Goal: Task Accomplishment & Management: Manage account settings

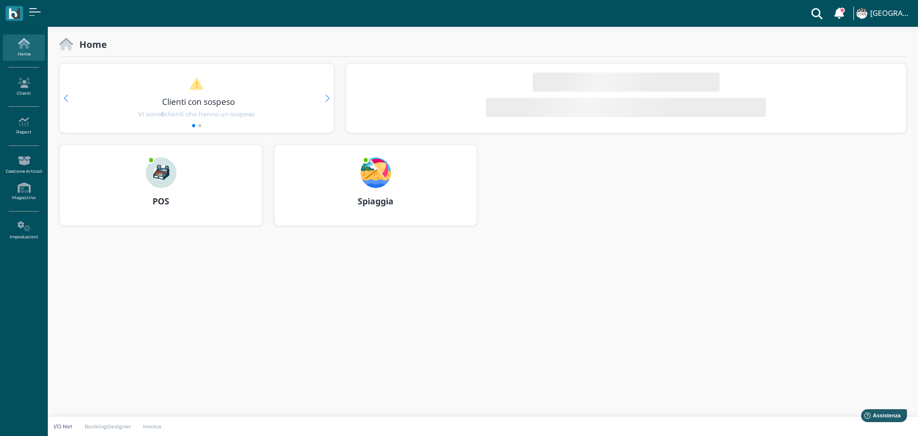
drag, startPoint x: 375, startPoint y: 169, endPoint x: 431, endPoint y: 197, distance: 62.9
click at [375, 169] on img at bounding box center [376, 172] width 31 height 31
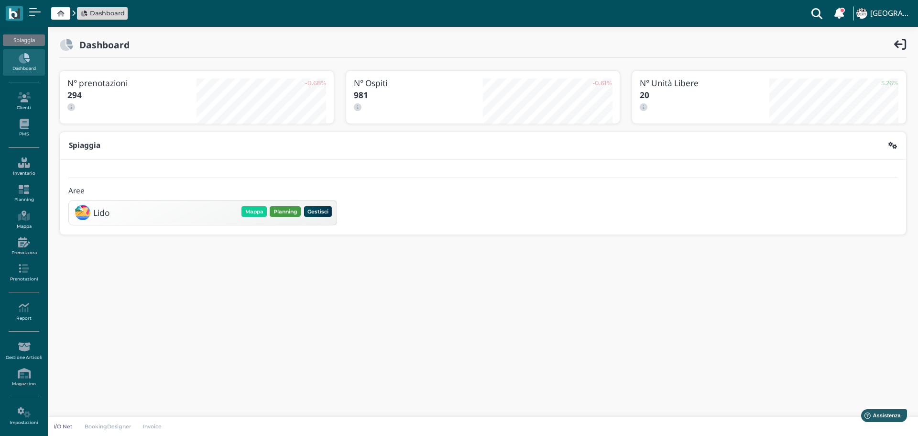
click at [271, 207] on button "Planning" at bounding box center [285, 211] width 31 height 11
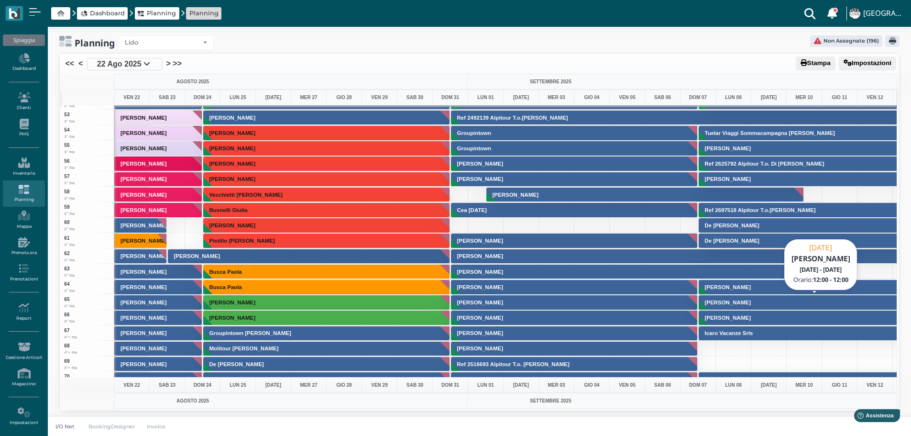
scroll to position [813, 0]
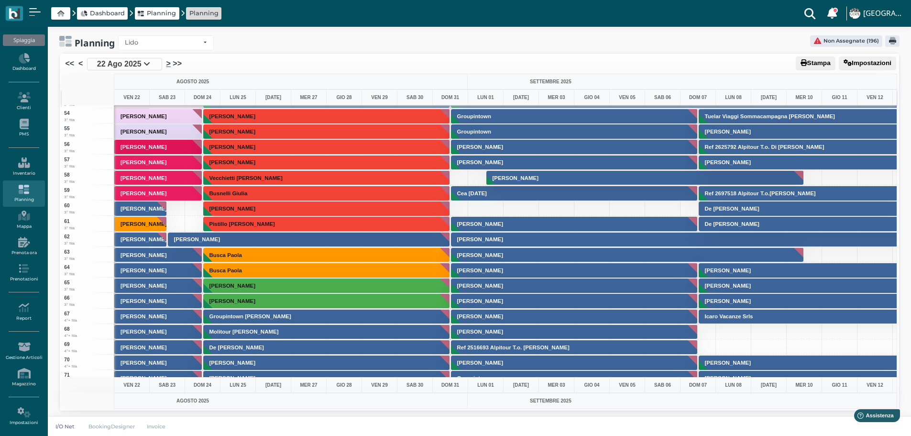
click at [169, 64] on link ">" at bounding box center [168, 63] width 4 height 11
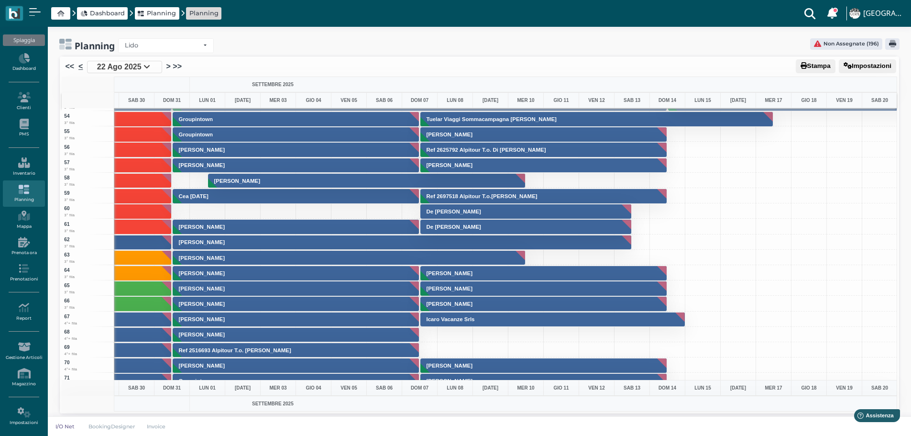
click at [79, 66] on link "<" at bounding box center [80, 66] width 4 height 11
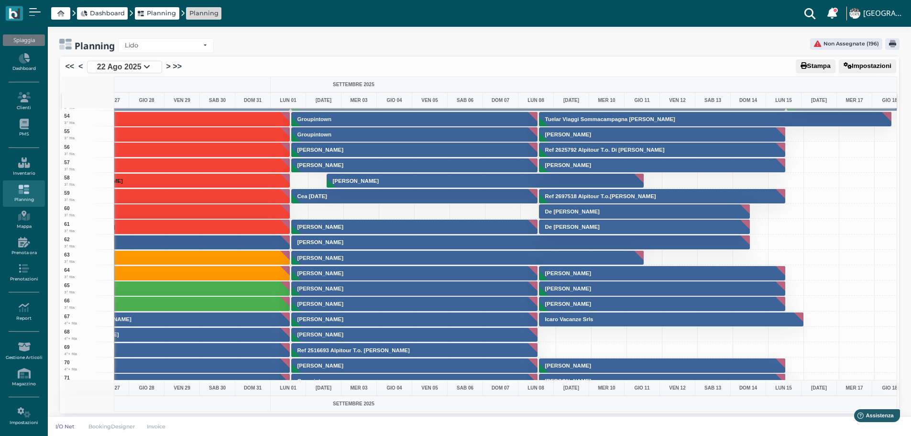
scroll to position [0, 54]
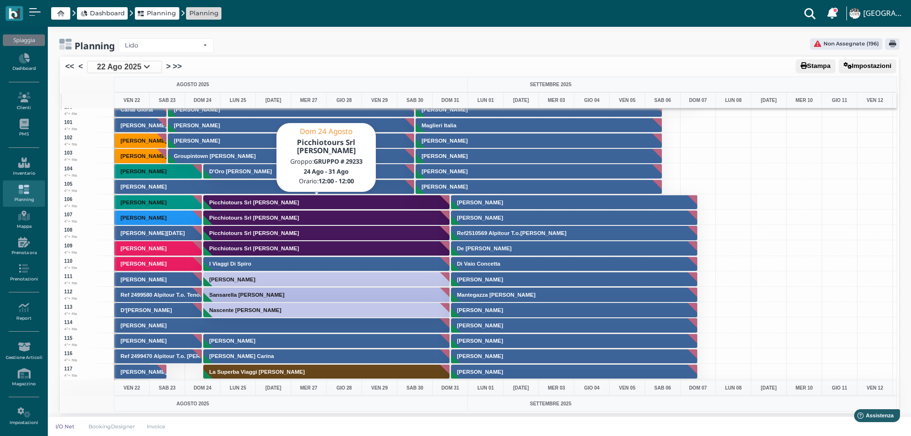
click at [260, 208] on button "Picchiotours Srl Perrucci Carlo Antonio" at bounding box center [326, 202] width 247 height 15
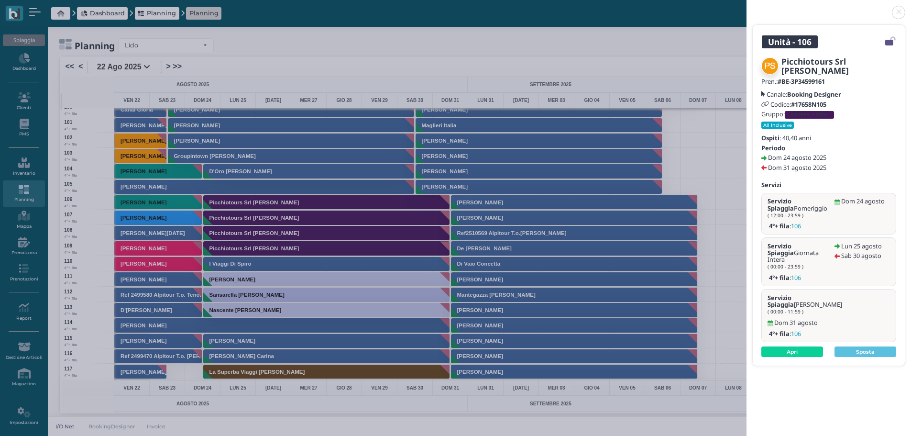
click at [746, 7] on link at bounding box center [746, 7] width 0 height 0
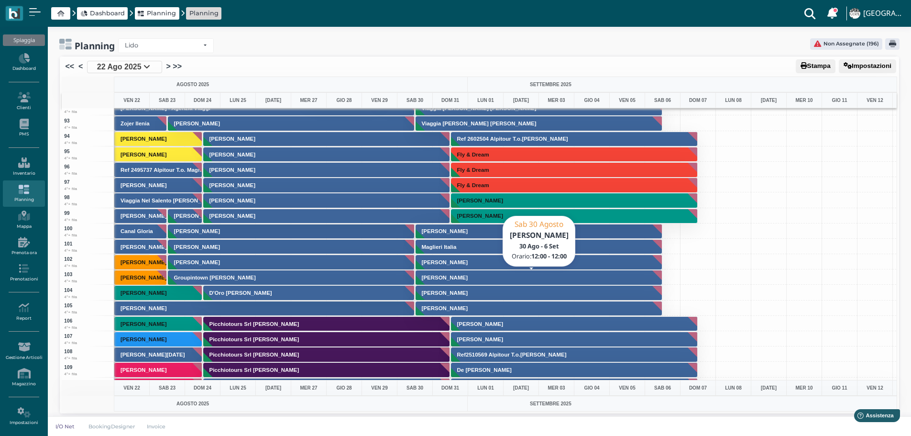
scroll to position [1339, 0]
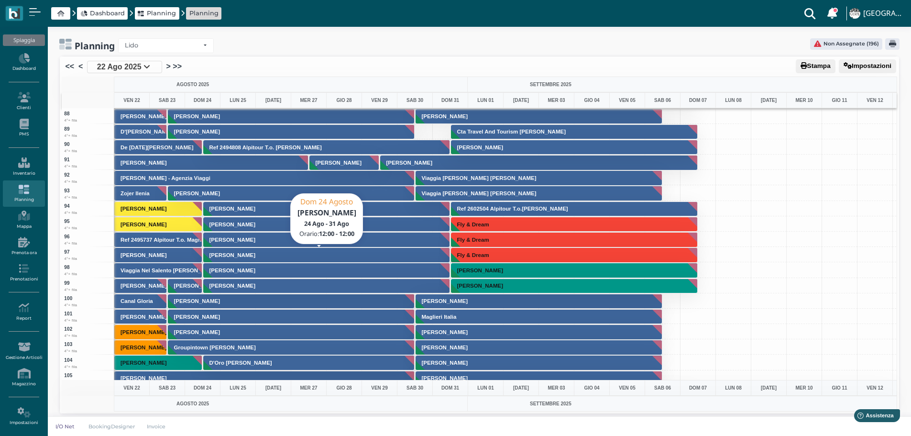
click at [281, 253] on button "Calicchio Nicola" at bounding box center [326, 254] width 247 height 15
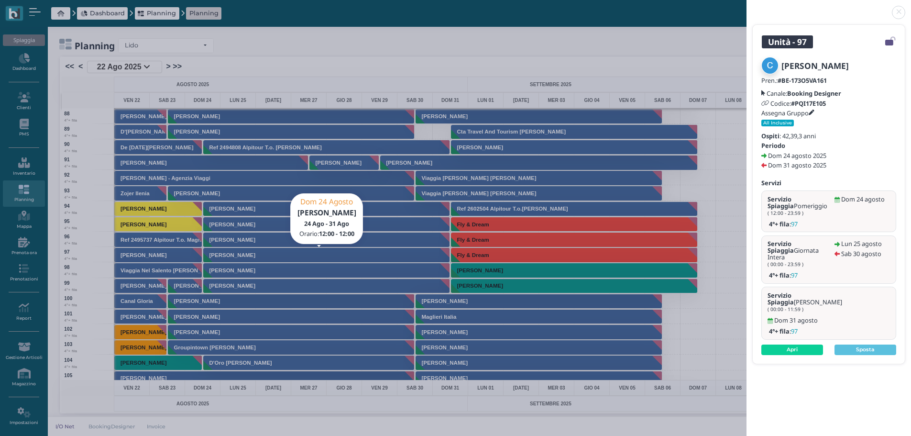
click at [746, 7] on link at bounding box center [746, 7] width 0 height 0
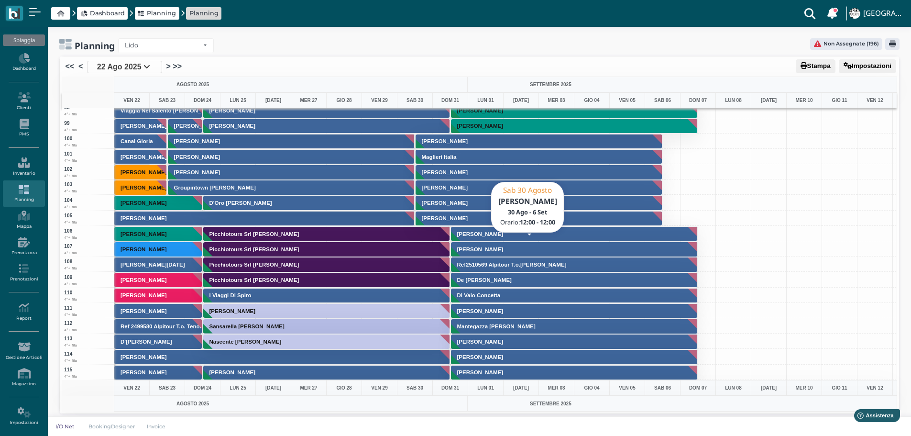
scroll to position [1387, 0]
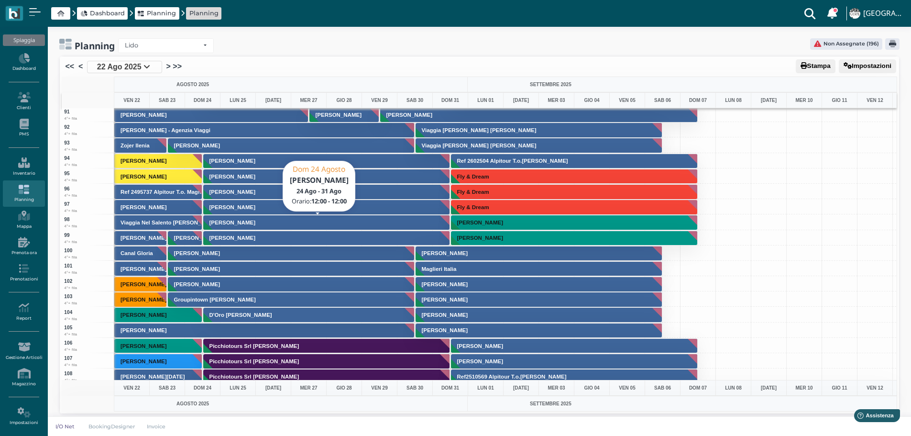
click at [277, 221] on button "Cambria Alessandro" at bounding box center [326, 222] width 247 height 15
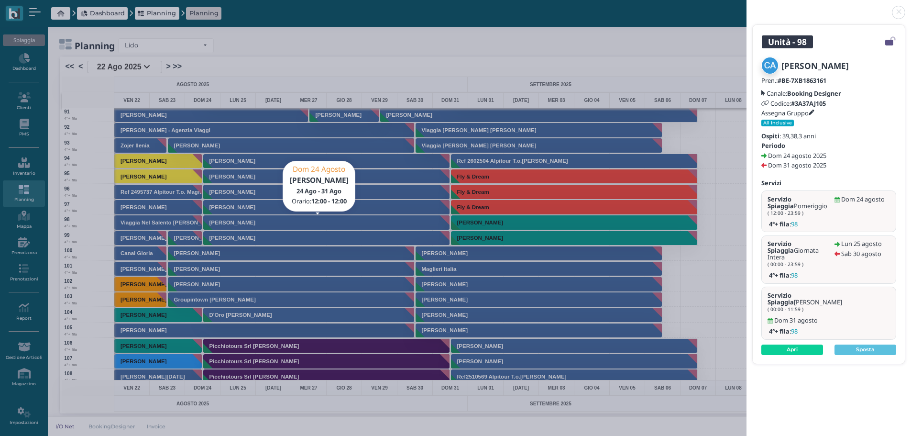
click at [746, 7] on link at bounding box center [746, 7] width 0 height 0
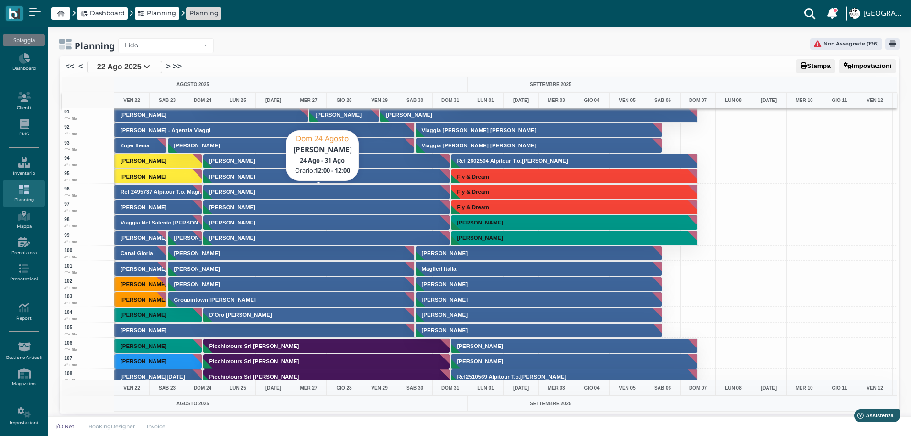
click at [272, 190] on button "Cafagno Loredana" at bounding box center [326, 191] width 247 height 15
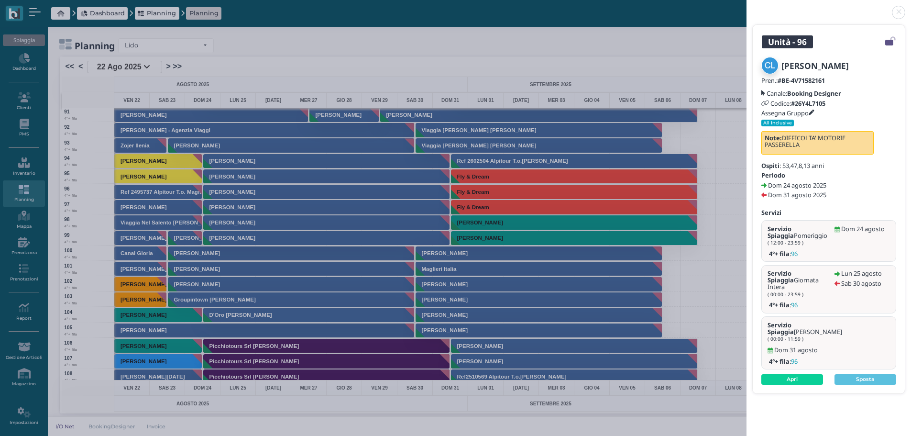
click at [746, 7] on link at bounding box center [746, 7] width 0 height 0
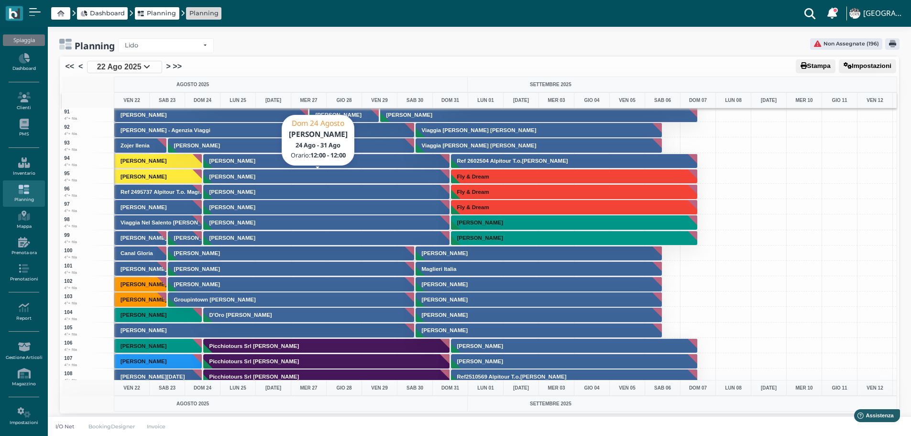
click at [302, 176] on button "Tavernese Emanuela" at bounding box center [326, 176] width 247 height 15
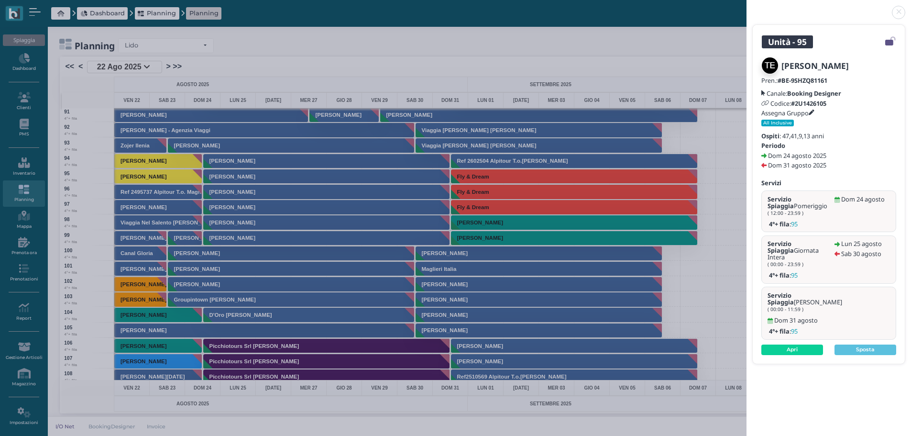
click at [746, 7] on link at bounding box center [746, 7] width 0 height 0
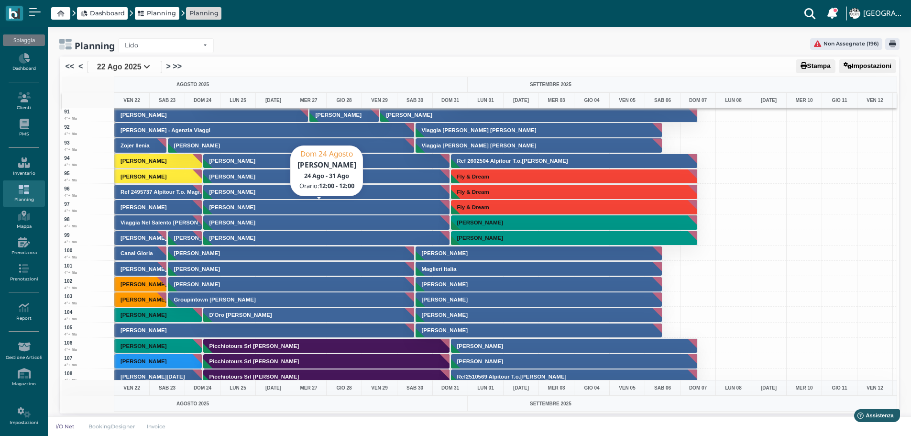
click at [273, 202] on button "Calicchio Nicola" at bounding box center [326, 206] width 247 height 15
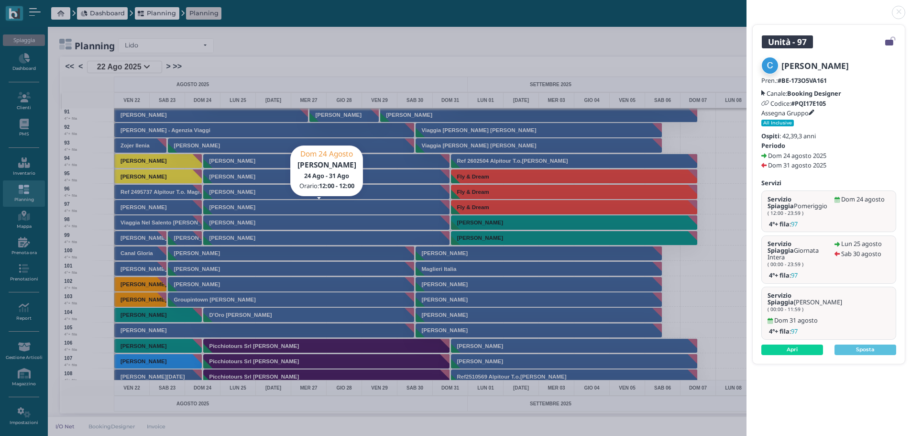
click at [746, 7] on link at bounding box center [746, 7] width 0 height 0
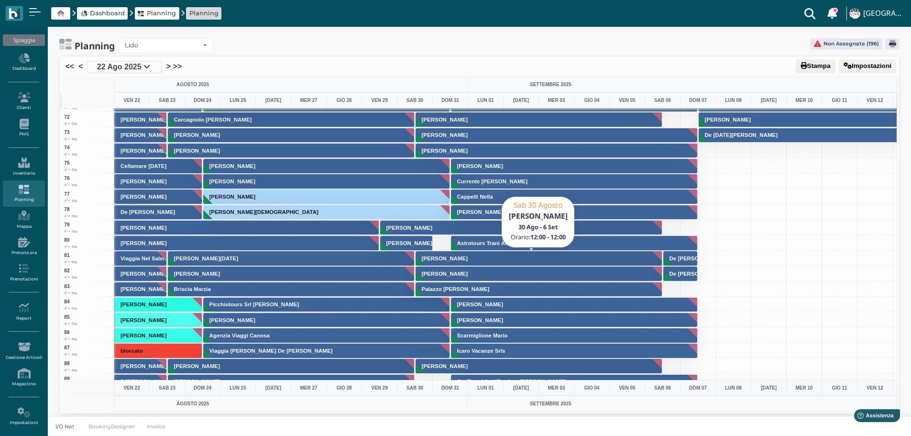
scroll to position [1052, 0]
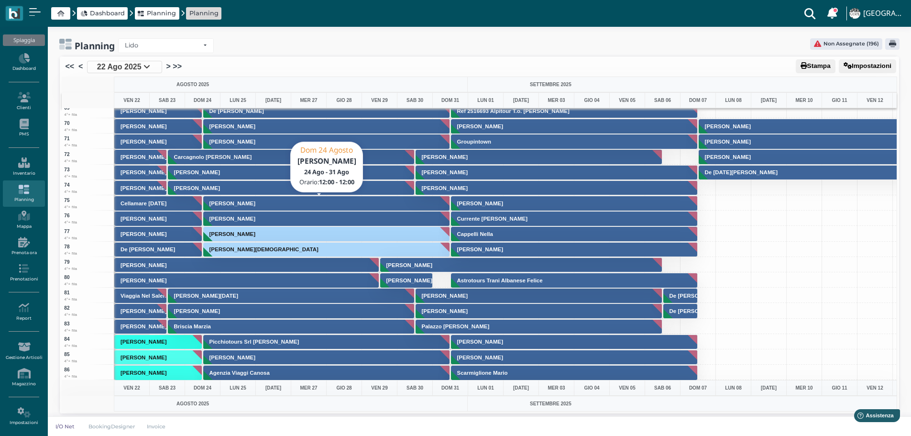
click at [348, 201] on button "Pierpaoli Iuri" at bounding box center [326, 203] width 247 height 15
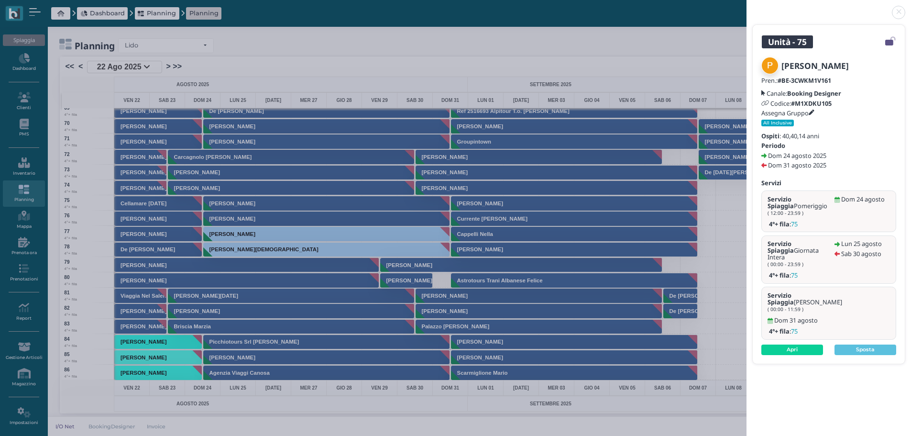
click at [746, 7] on link at bounding box center [746, 7] width 0 height 0
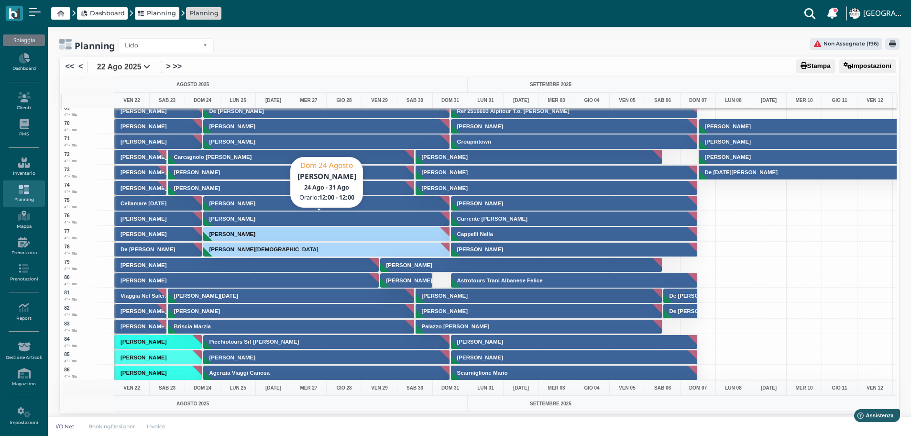
click at [315, 216] on button "Cervo Antonio" at bounding box center [326, 218] width 247 height 15
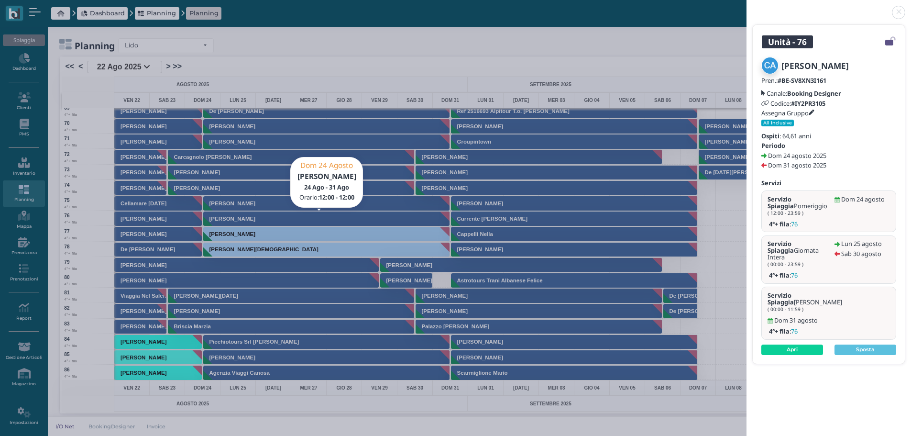
click at [746, 7] on link at bounding box center [746, 7] width 0 height 0
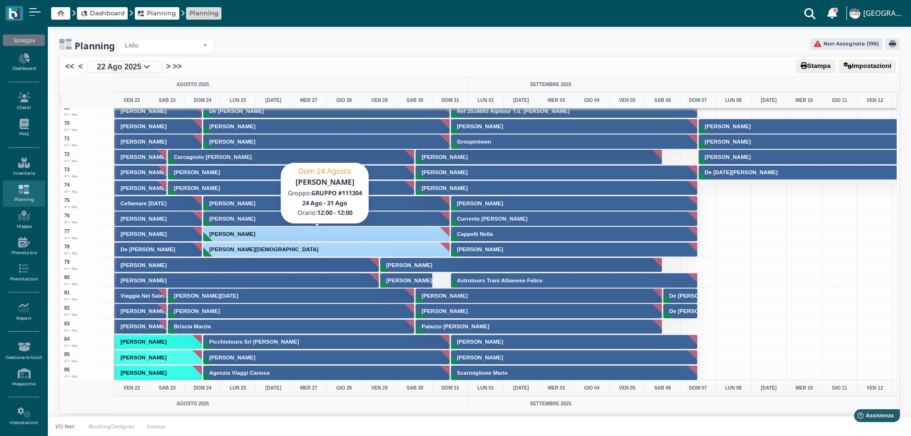
click at [379, 234] on button "Gangai Marika" at bounding box center [326, 233] width 247 height 15
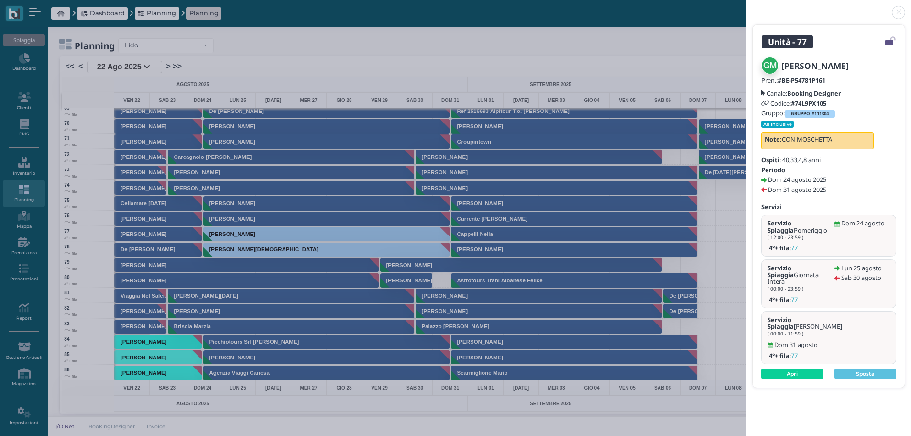
click at [746, 7] on link at bounding box center [746, 7] width 0 height 0
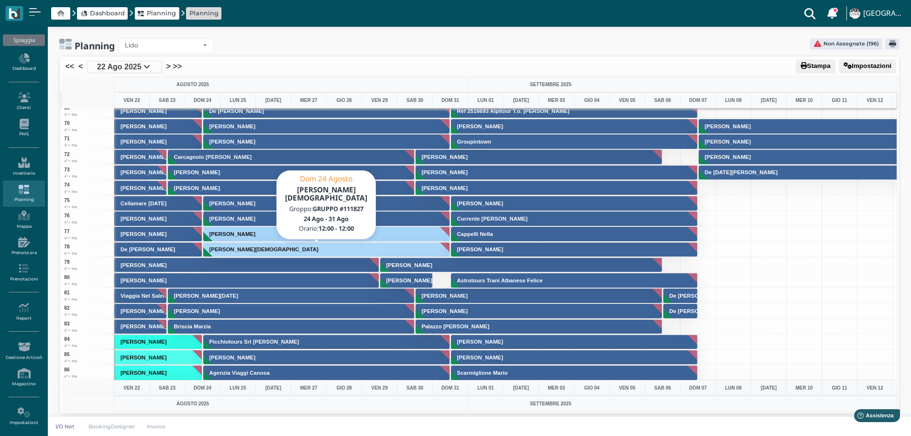
drag, startPoint x: 362, startPoint y: 247, endPoint x: 367, endPoint y: 246, distance: 4.8
click at [363, 247] on button "Milleura T.o. Moschetta Marco" at bounding box center [326, 249] width 247 height 15
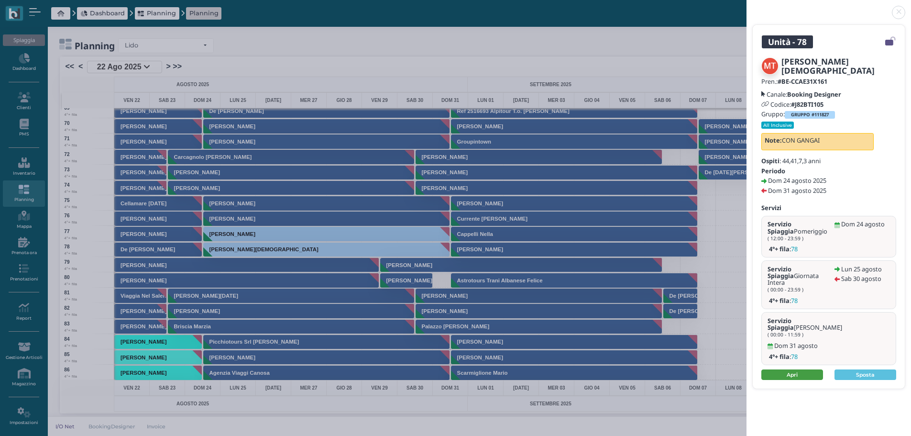
click at [809, 369] on link "Apri" at bounding box center [792, 374] width 62 height 11
click at [746, 7] on link at bounding box center [746, 7] width 0 height 0
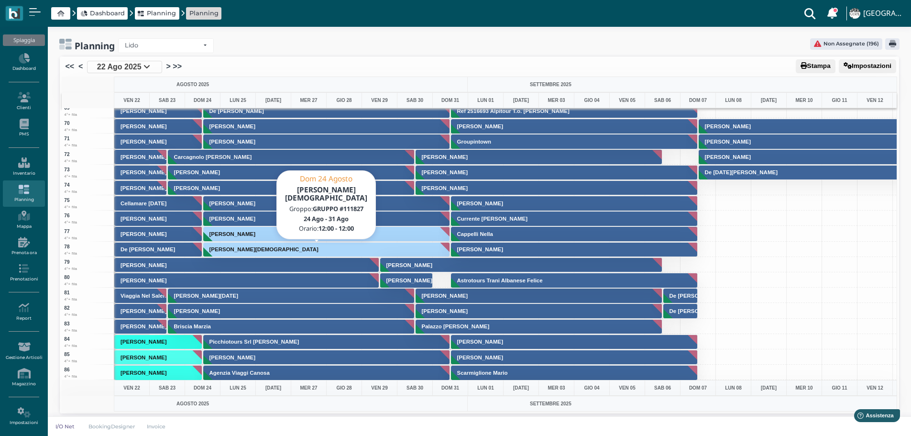
click at [306, 251] on button "Milleura T.o. Moschetta Marco" at bounding box center [326, 249] width 247 height 15
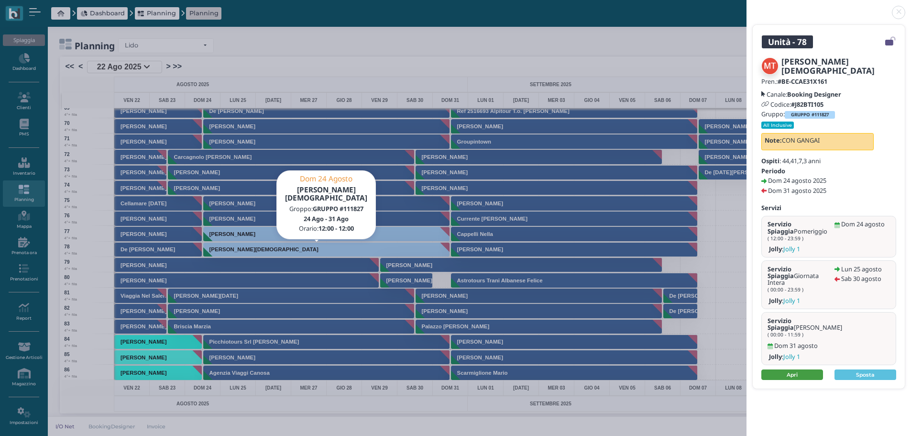
click at [802, 369] on link "Apri" at bounding box center [792, 374] width 62 height 11
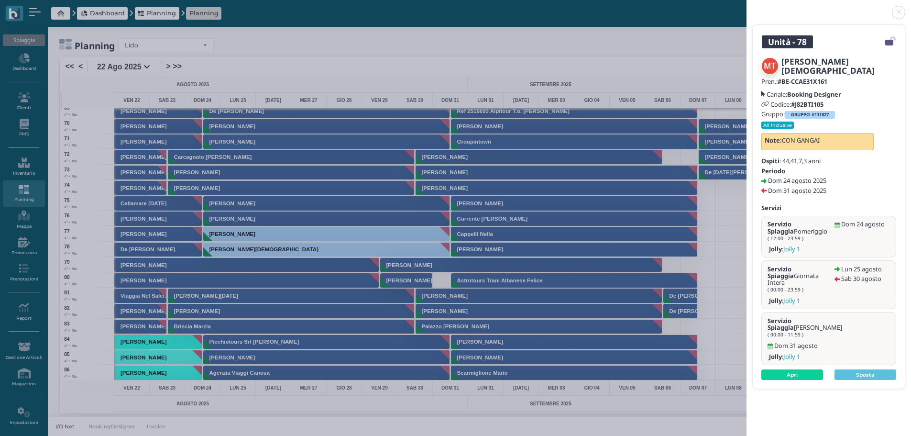
click at [746, 7] on link at bounding box center [746, 7] width 0 height 0
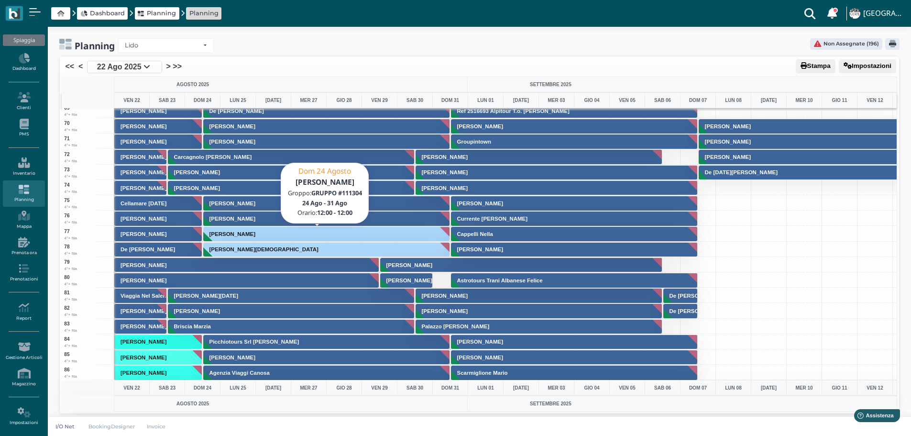
click at [298, 234] on button "Gangai Marika" at bounding box center [326, 233] width 247 height 15
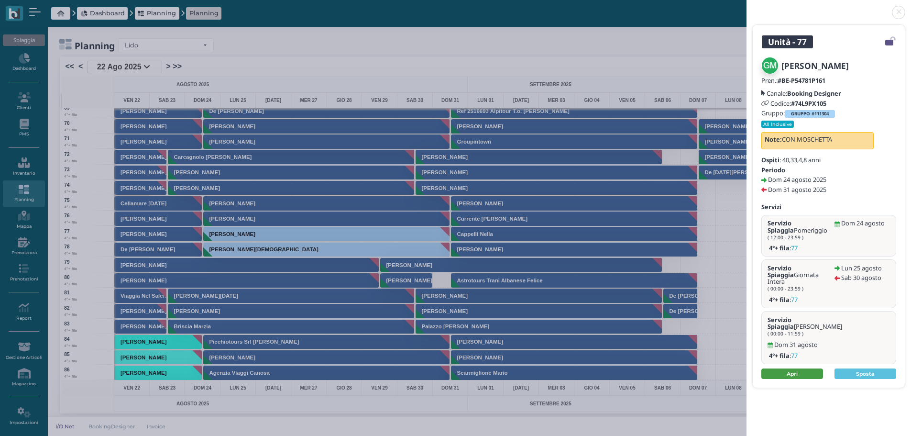
click at [786, 368] on link "Apri" at bounding box center [792, 373] width 62 height 11
click at [746, 7] on link at bounding box center [746, 7] width 0 height 0
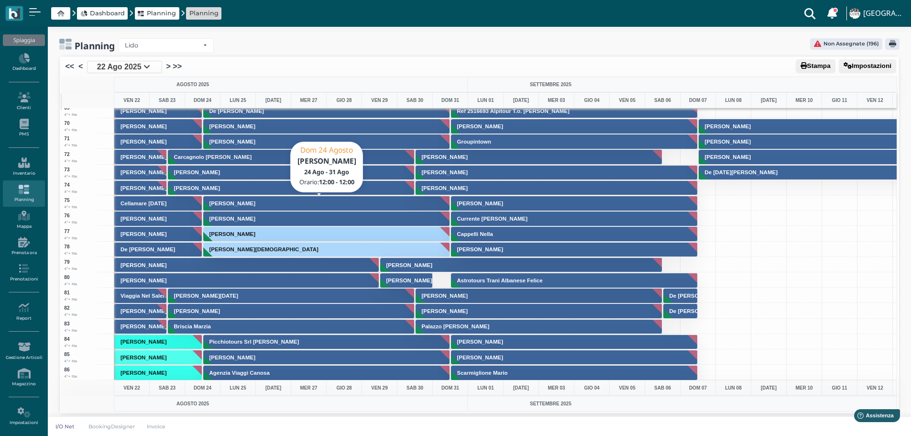
click at [318, 201] on button "Pierpaoli Iuri" at bounding box center [326, 203] width 247 height 15
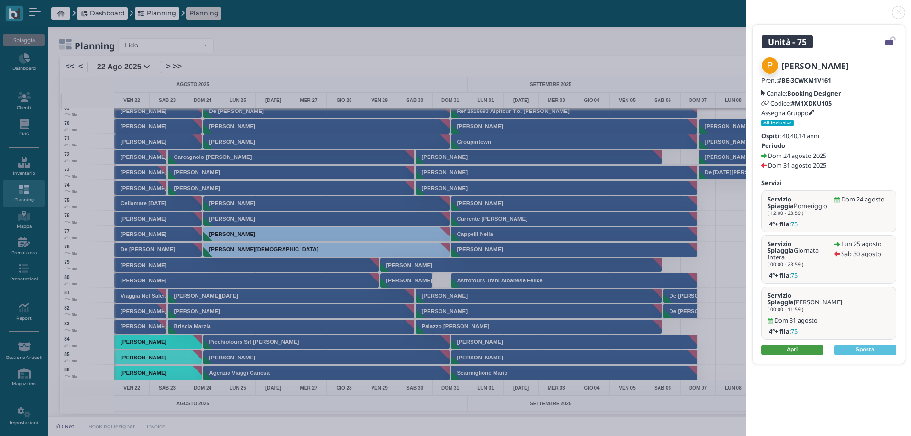
click at [805, 344] on link "Apri" at bounding box center [792, 349] width 62 height 11
click at [746, 7] on link at bounding box center [746, 7] width 0 height 0
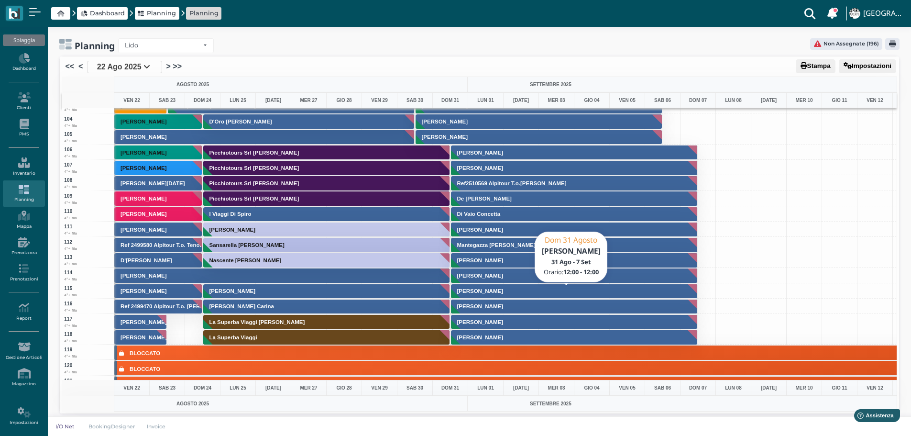
scroll to position [1578, 0]
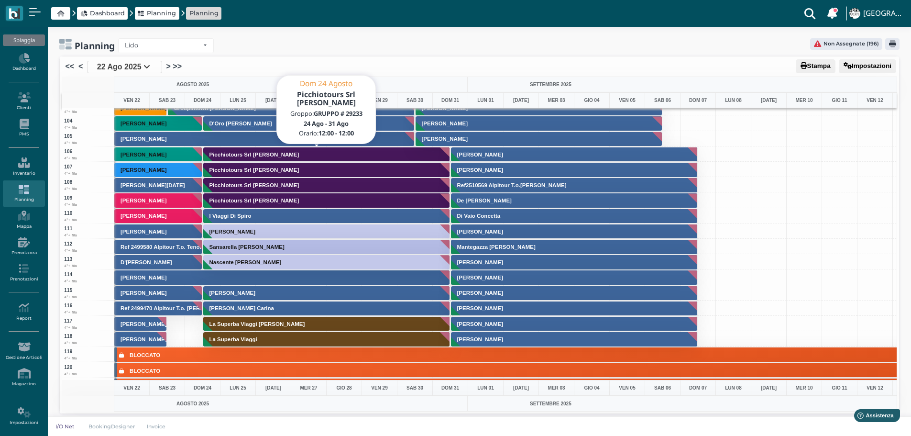
click at [319, 151] on button "Picchiotours Srl Perrucci Carlo Antonio" at bounding box center [326, 154] width 247 height 15
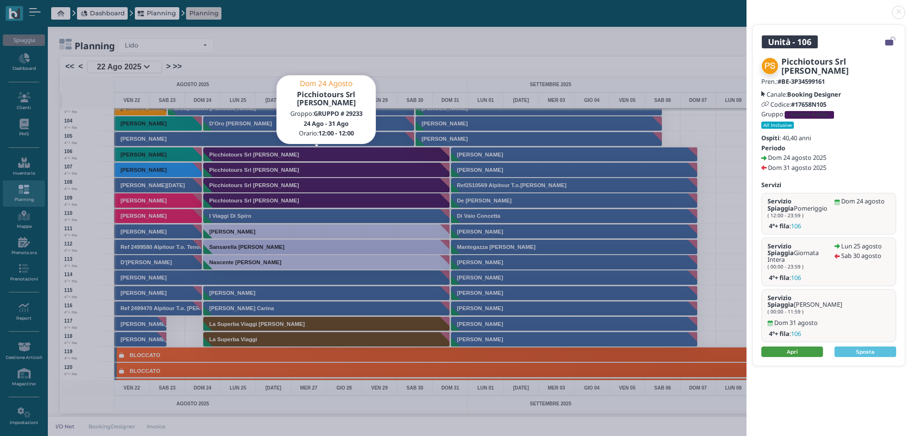
click at [806, 346] on link "Apri" at bounding box center [792, 351] width 62 height 11
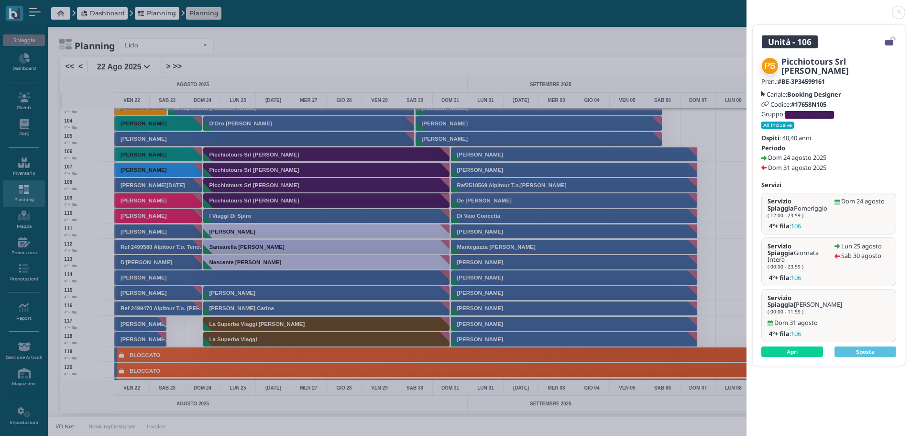
click at [746, 7] on link at bounding box center [746, 7] width 0 height 0
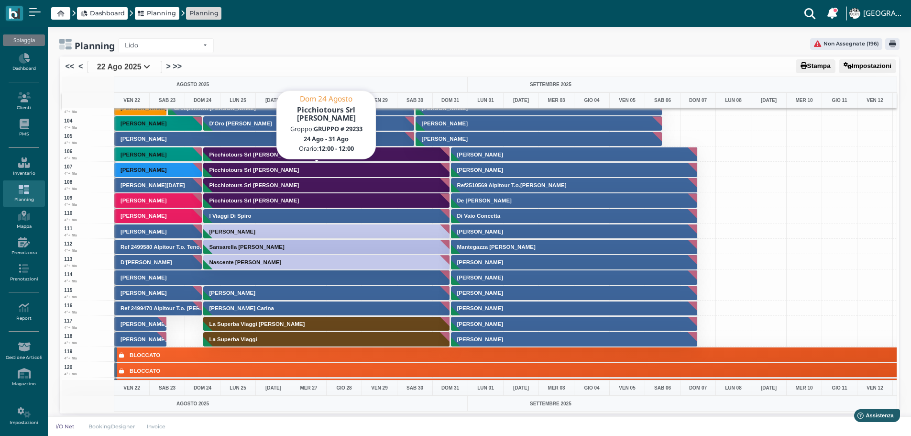
click at [293, 172] on button "Picchiotours Srl Pirelli Paolo" at bounding box center [326, 169] width 247 height 15
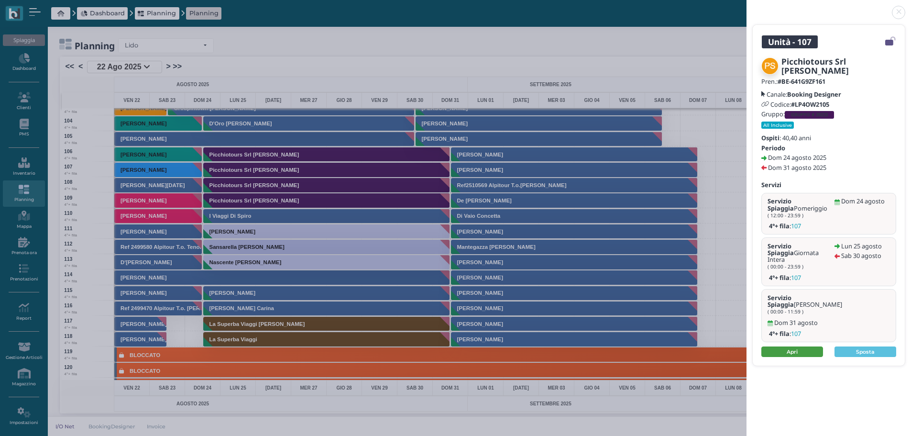
click at [811, 346] on link "Apri" at bounding box center [792, 351] width 62 height 11
click at [746, 7] on link at bounding box center [746, 7] width 0 height 0
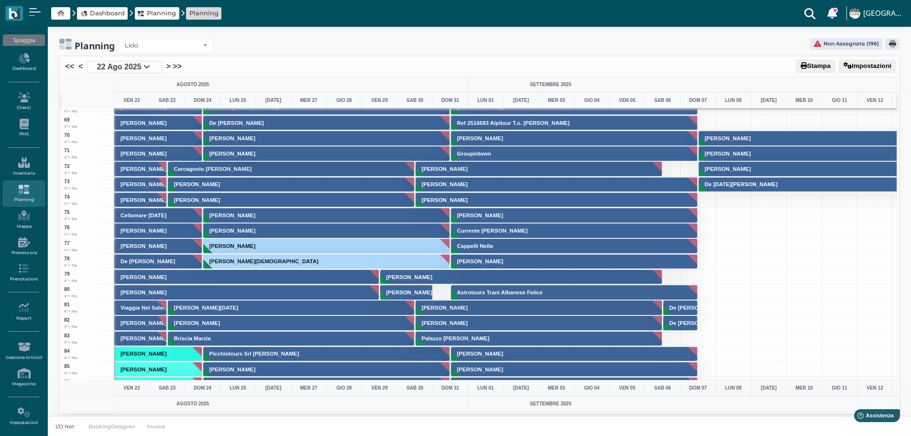
scroll to position [1004, 0]
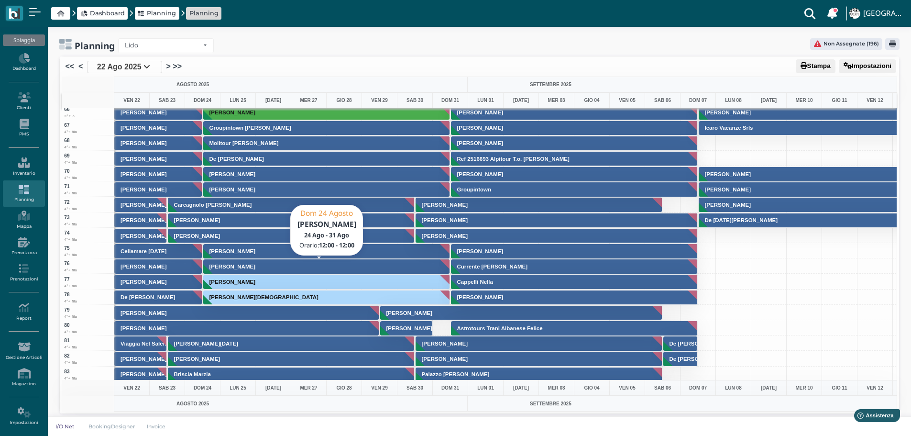
click at [298, 266] on button "Cervo Antonio" at bounding box center [326, 266] width 247 height 15
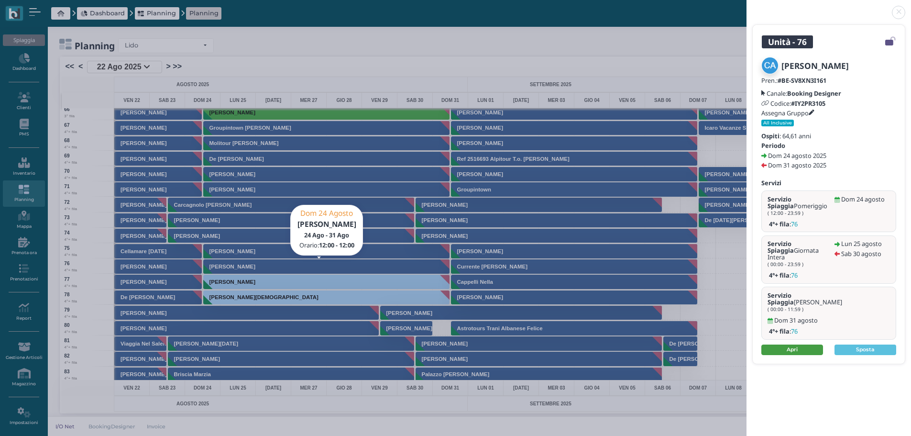
click at [808, 344] on link "Apri" at bounding box center [792, 349] width 62 height 11
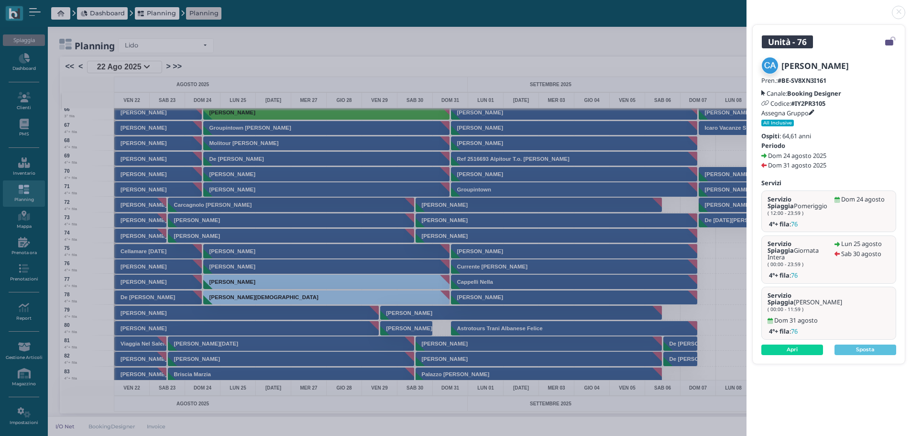
click at [304, 265] on div "Unità - 76 Cervo Antonio Pren.: #BE-SV8XN3I161 Canale: Booking Designer Codice:…" at bounding box center [455, 218] width 911 height 436
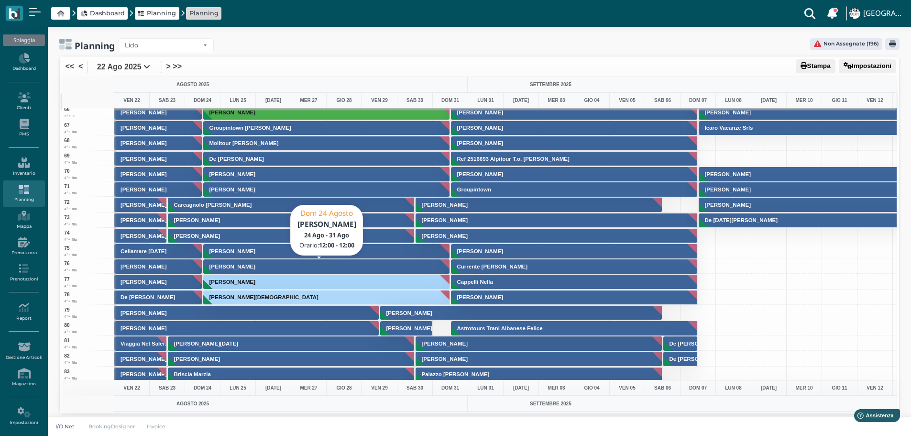
click at [298, 262] on button "Cervo Antonio" at bounding box center [326, 266] width 247 height 15
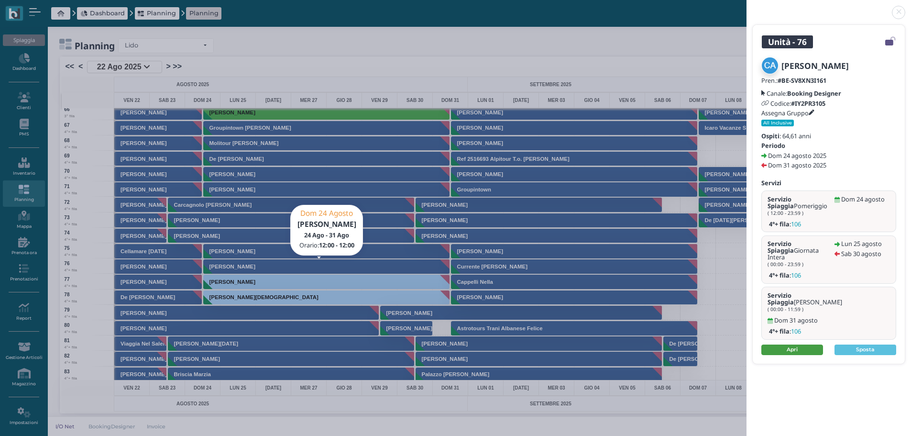
click at [803, 344] on link "Apri" at bounding box center [792, 349] width 62 height 11
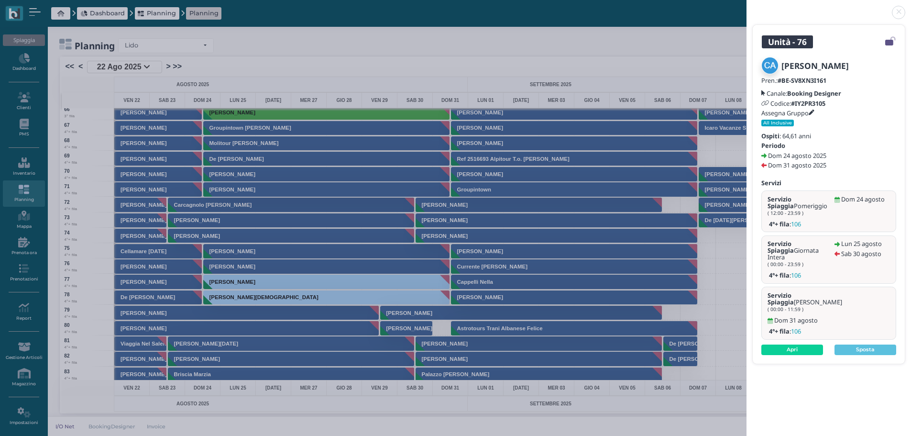
click at [746, 7] on link at bounding box center [746, 7] width 0 height 0
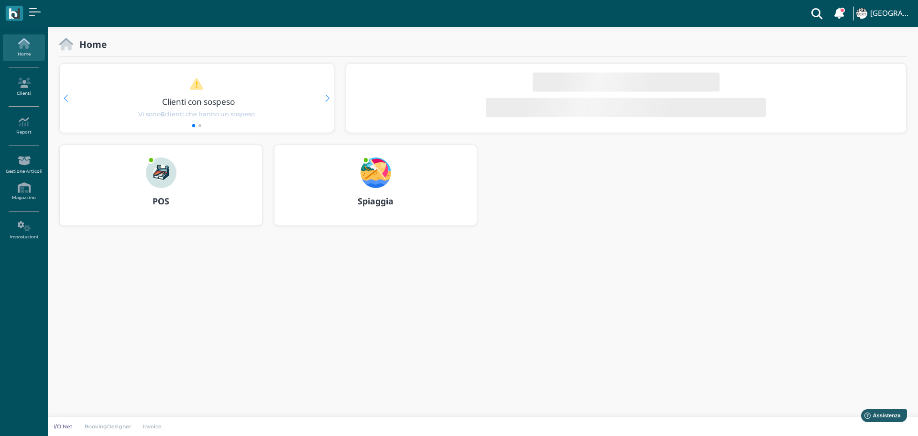
click at [381, 174] on img at bounding box center [376, 172] width 31 height 31
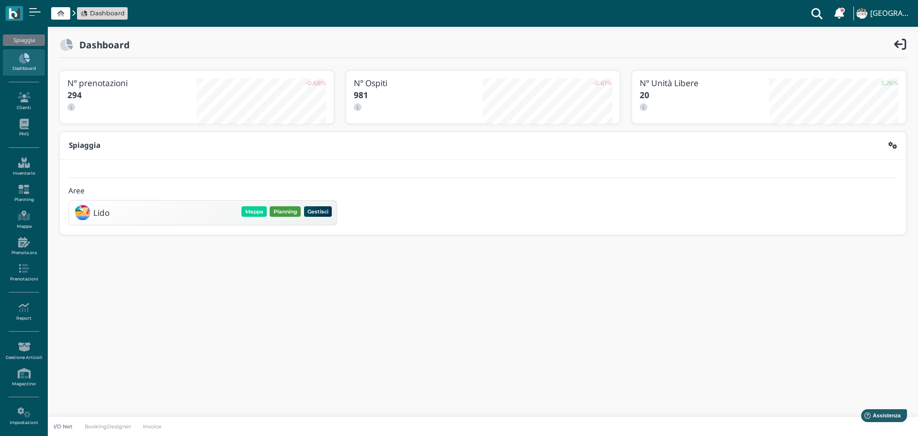
click at [287, 212] on button "Planning" at bounding box center [285, 211] width 31 height 11
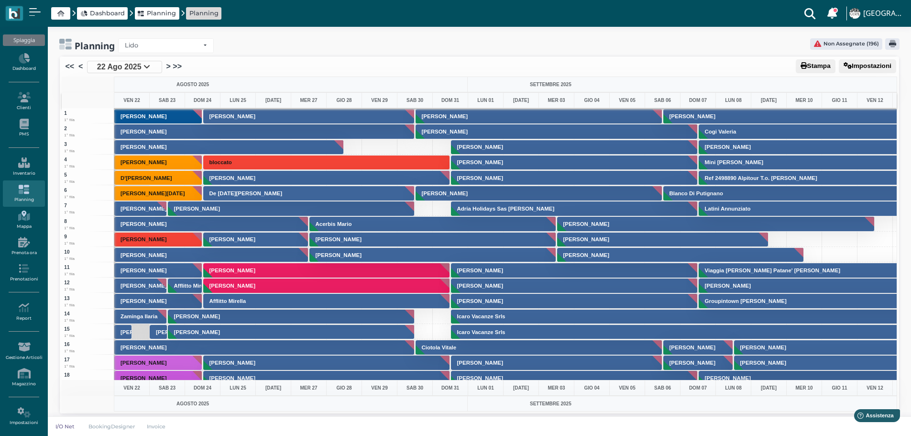
click at [25, 213] on icon at bounding box center [24, 215] width 42 height 11
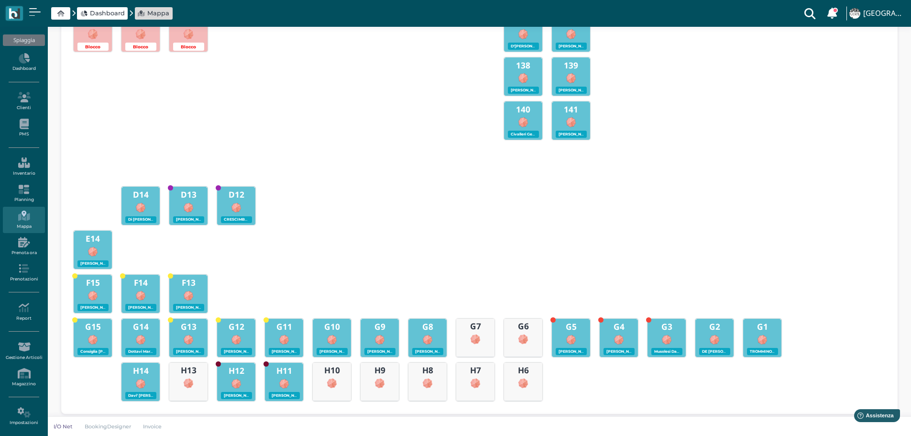
scroll to position [426, 0]
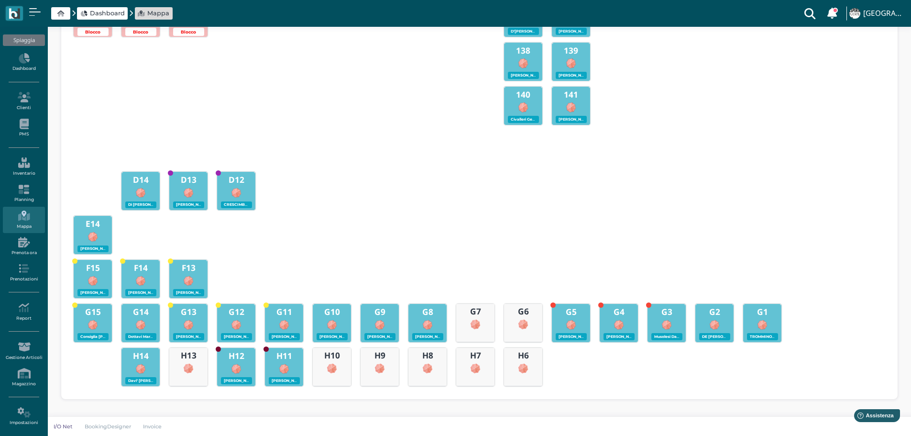
click at [893, 390] on div "Lido Lido Spiaggia Lido Sala 22/08/2025 - 22/08/2025 Fasce orarie Analytics 00:…" at bounding box center [479, 9] width 836 height 779
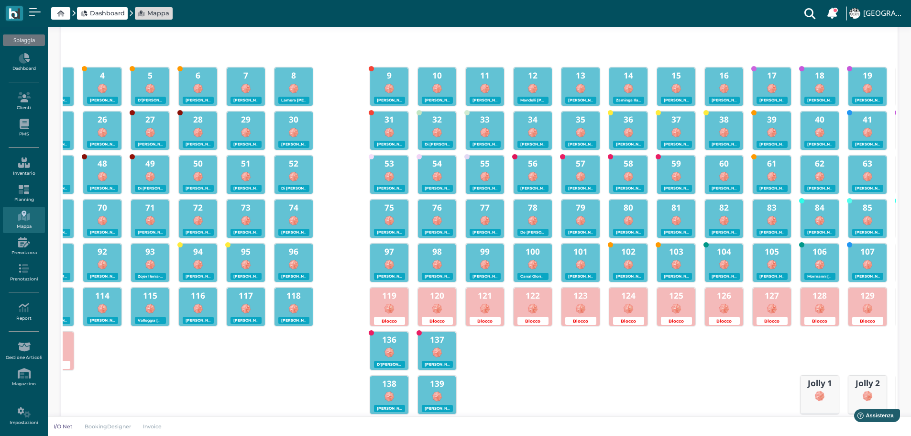
scroll to position [0, 0]
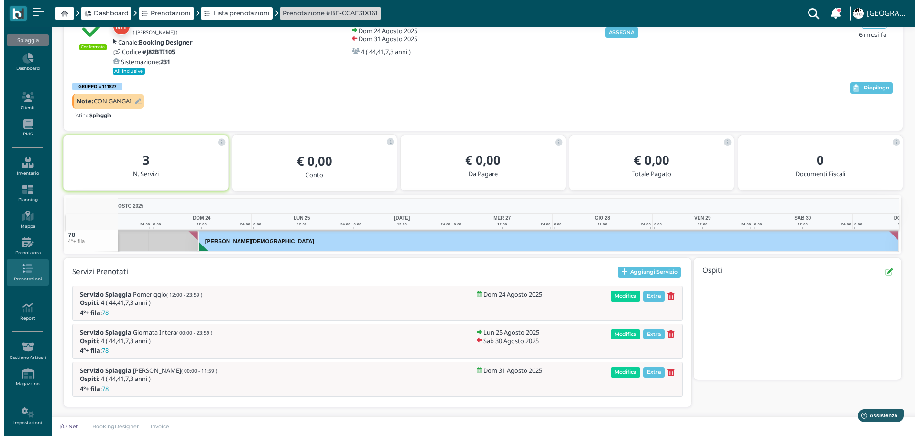
scroll to position [0, 70]
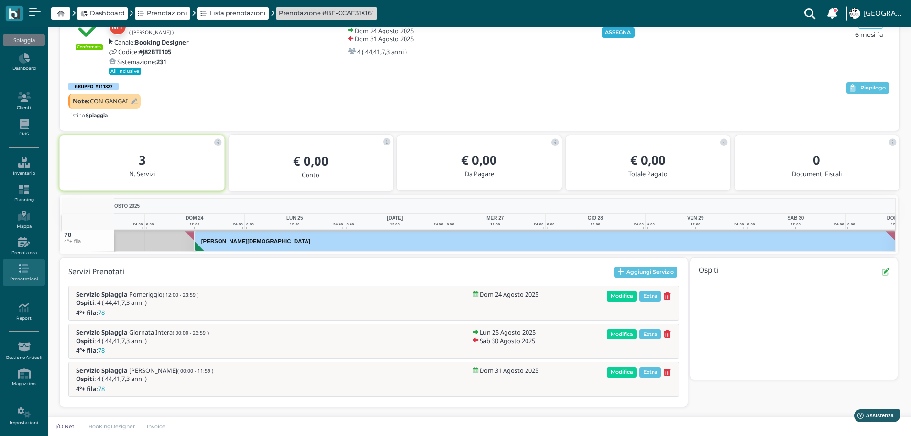
click at [620, 33] on button "ASSEGNA" at bounding box center [617, 32] width 33 height 11
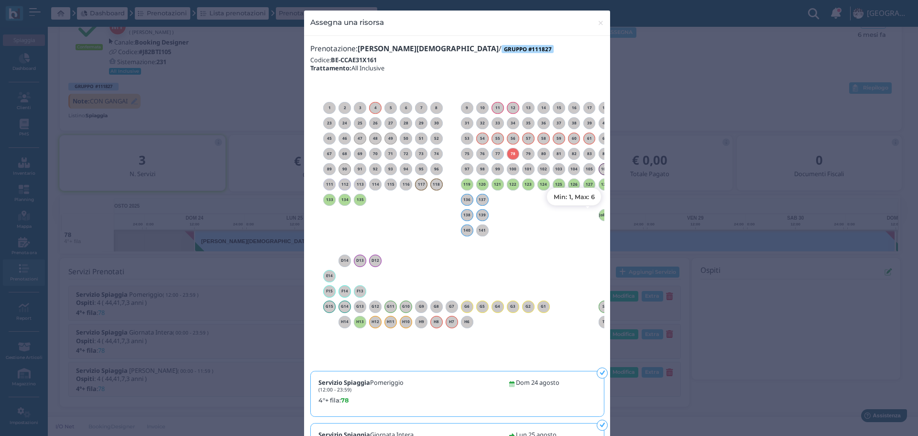
click at [599, 213] on h6 "Jolly 1" at bounding box center [605, 215] width 12 height 4
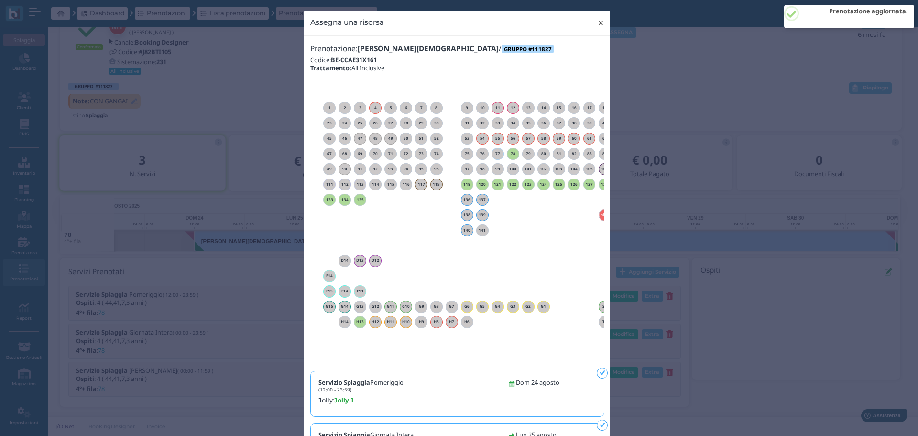
click at [597, 21] on span "×" at bounding box center [600, 23] width 7 height 12
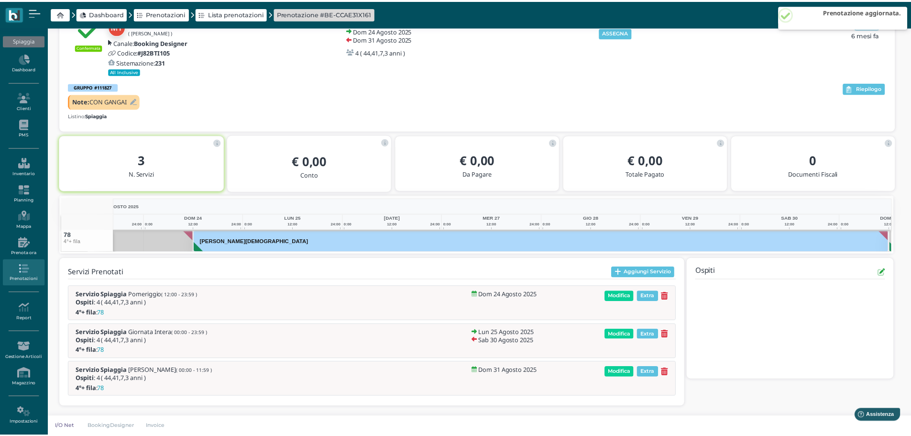
scroll to position [0, 0]
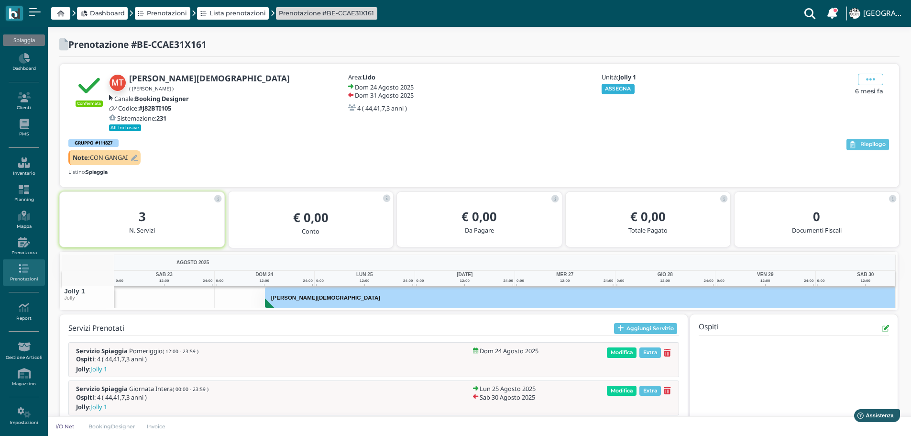
scroll to position [0, 70]
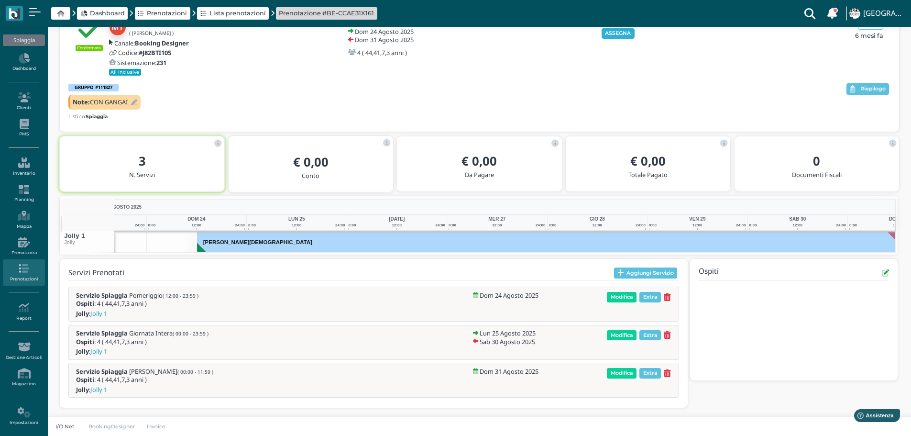
click at [620, 86] on div "GRUPPO #111827" at bounding box center [456, 87] width 776 height 8
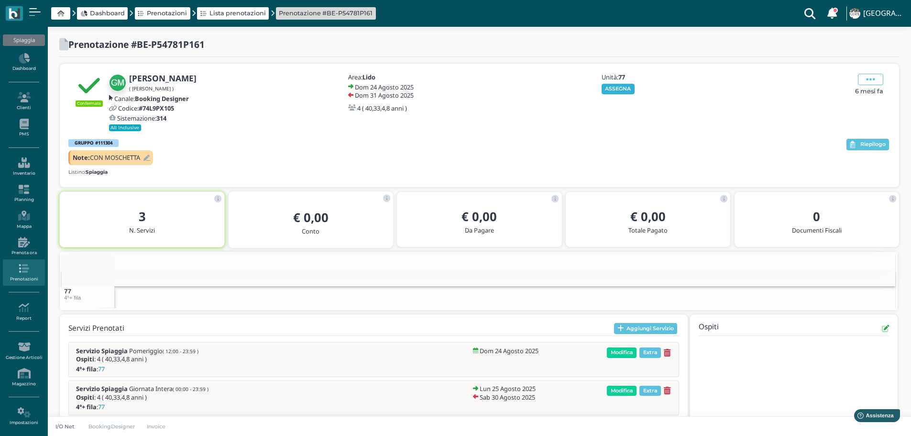
click at [626, 90] on button "ASSEGNA" at bounding box center [617, 89] width 33 height 11
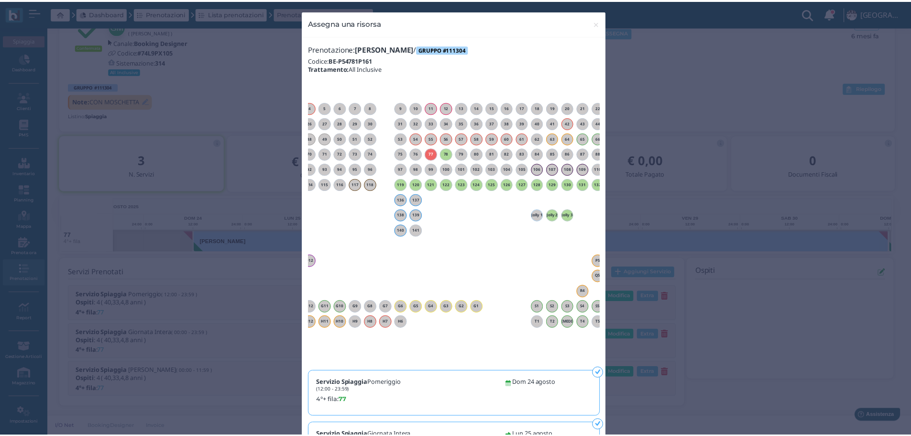
scroll to position [0, 87]
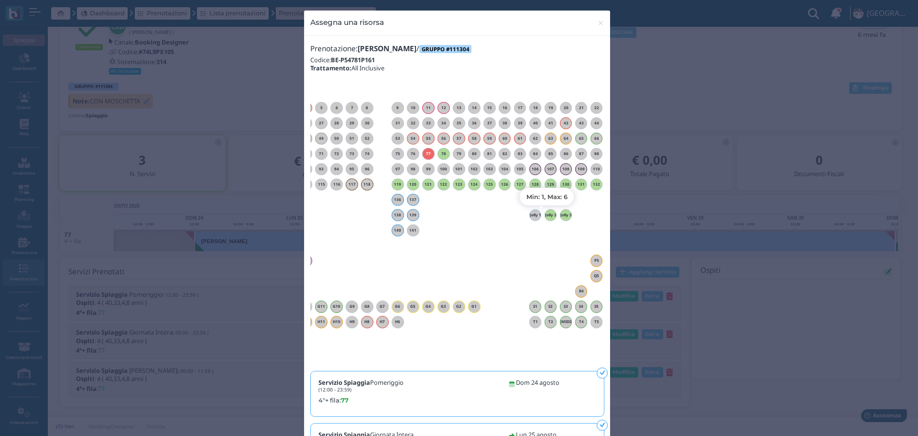
click at [547, 215] on h6 "Jolly 2" at bounding box center [551, 215] width 12 height 4
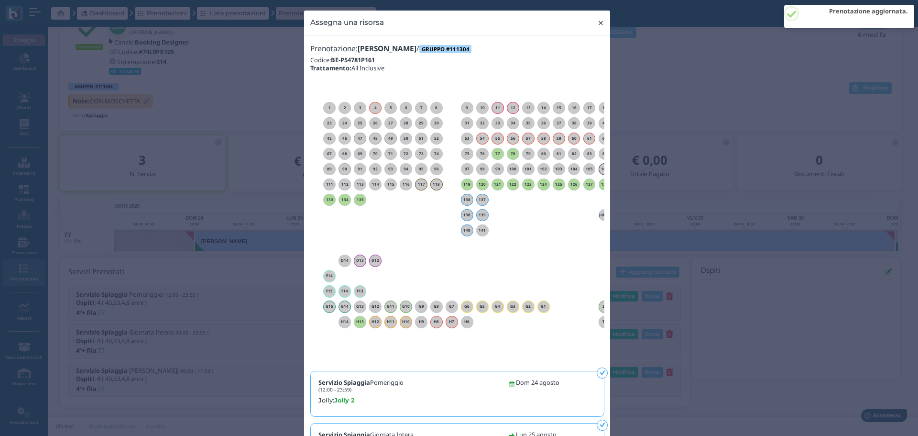
click at [598, 23] on span "×" at bounding box center [600, 23] width 7 height 12
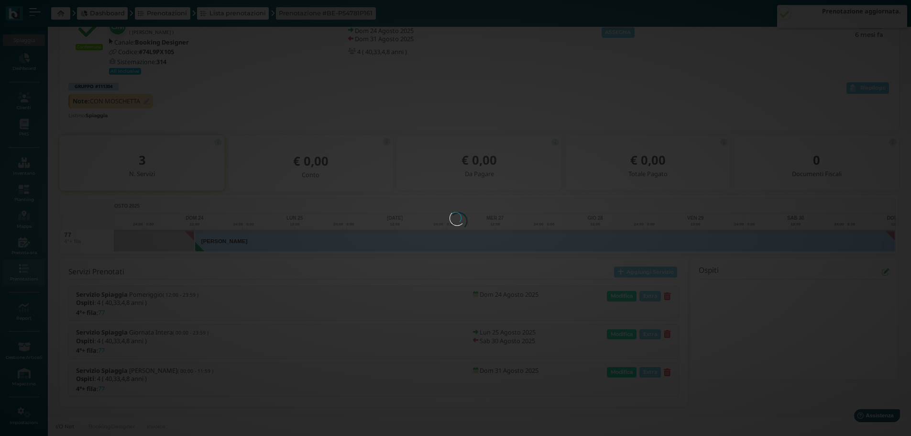
scroll to position [0, 0]
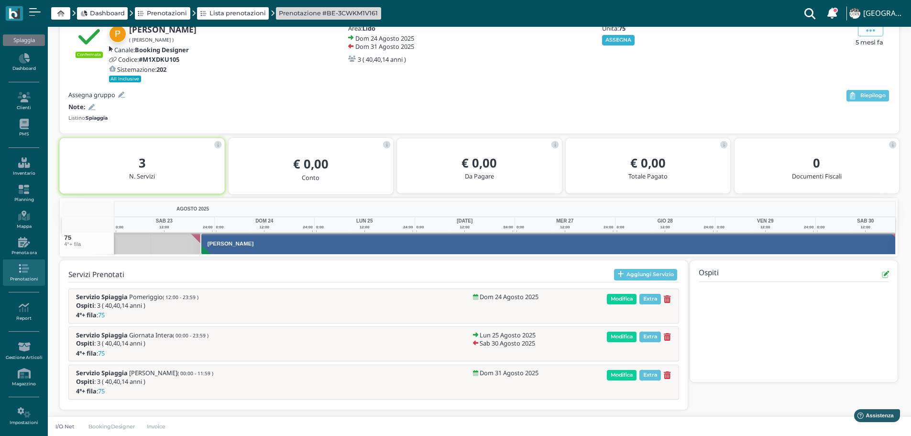
scroll to position [0, 70]
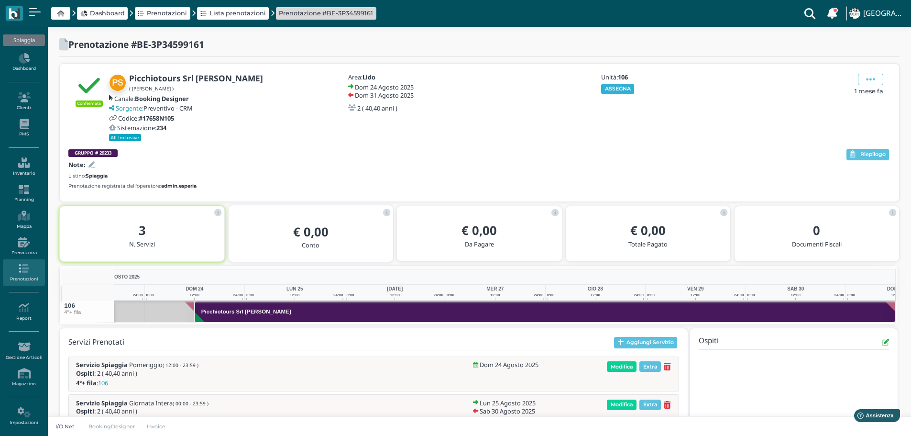
click at [619, 91] on button "ASSEGNA" at bounding box center [617, 89] width 33 height 11
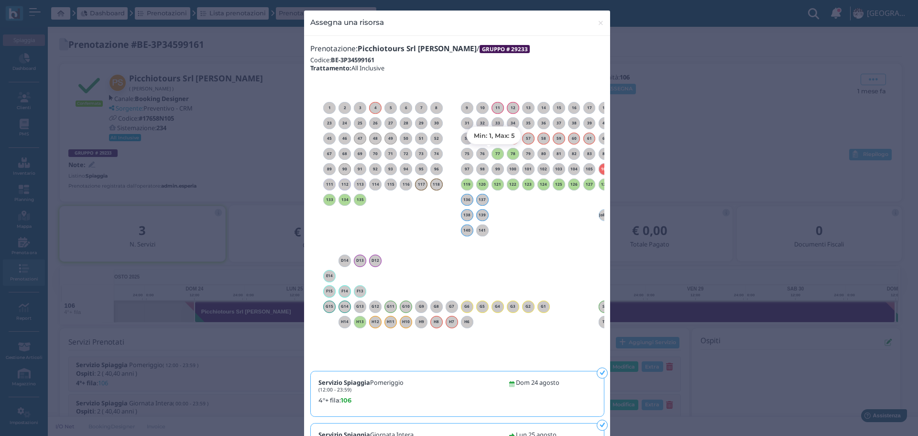
click at [495, 153] on h6 "77" at bounding box center [498, 154] width 12 height 4
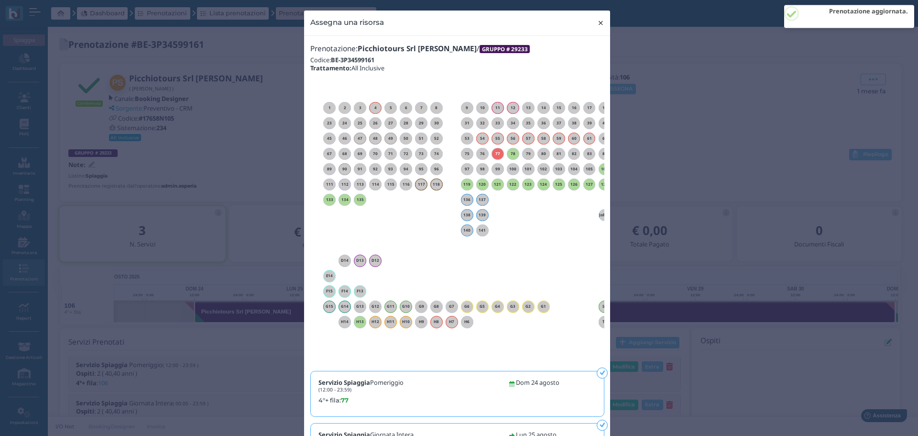
click at [597, 23] on span "×" at bounding box center [600, 23] width 7 height 12
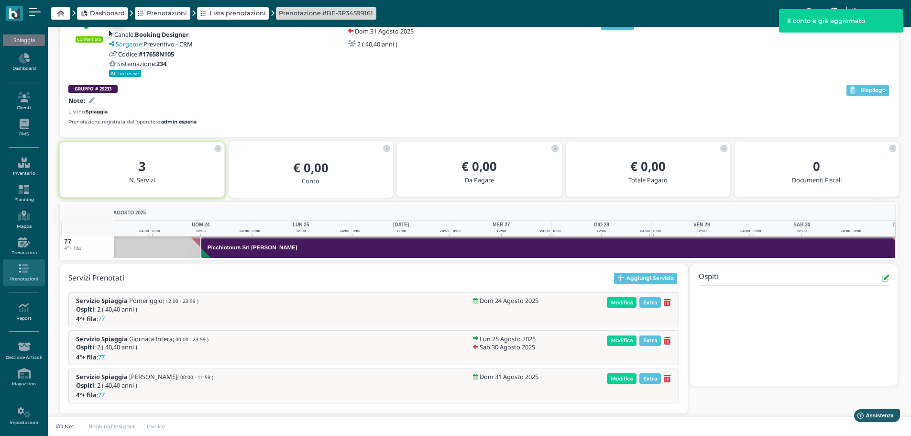
scroll to position [0, 70]
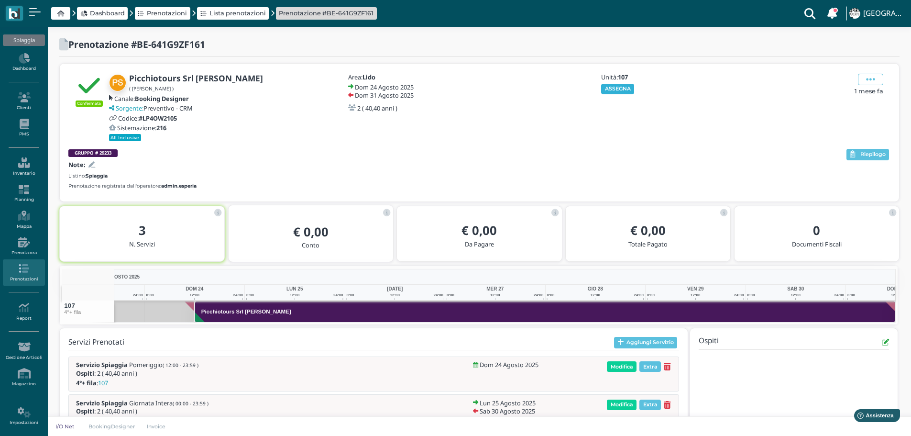
click at [620, 89] on button "ASSEGNA" at bounding box center [617, 89] width 33 height 11
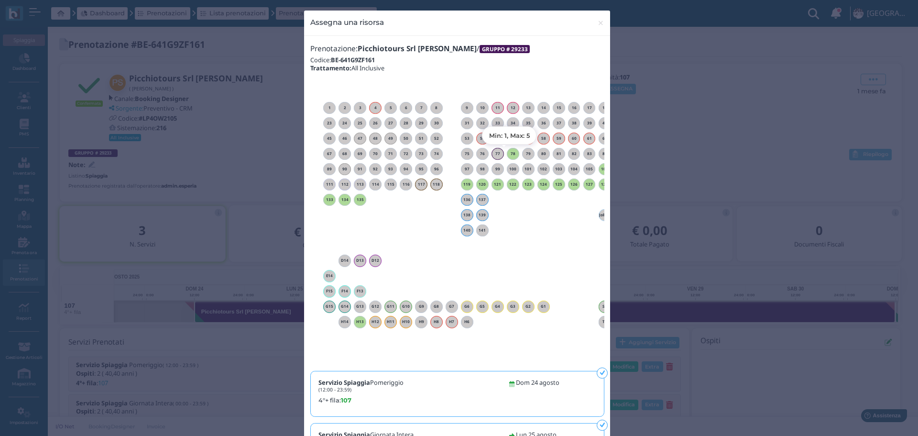
click at [511, 152] on h6 "78" at bounding box center [513, 154] width 12 height 4
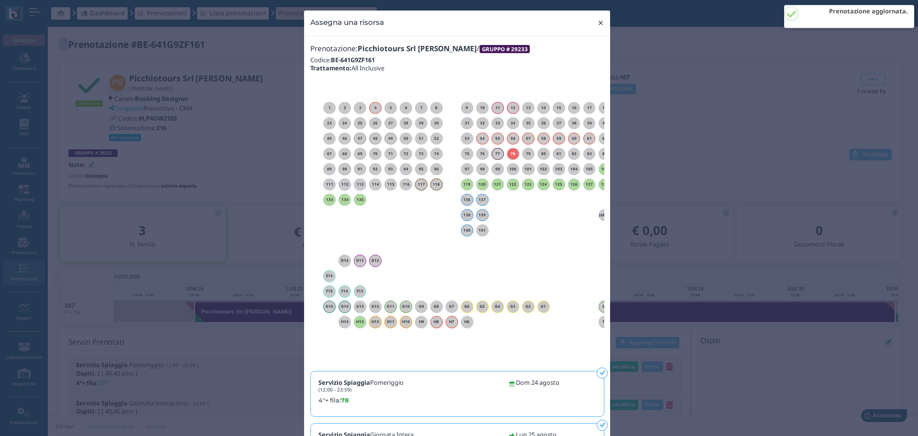
click at [599, 21] on span "×" at bounding box center [600, 23] width 7 height 12
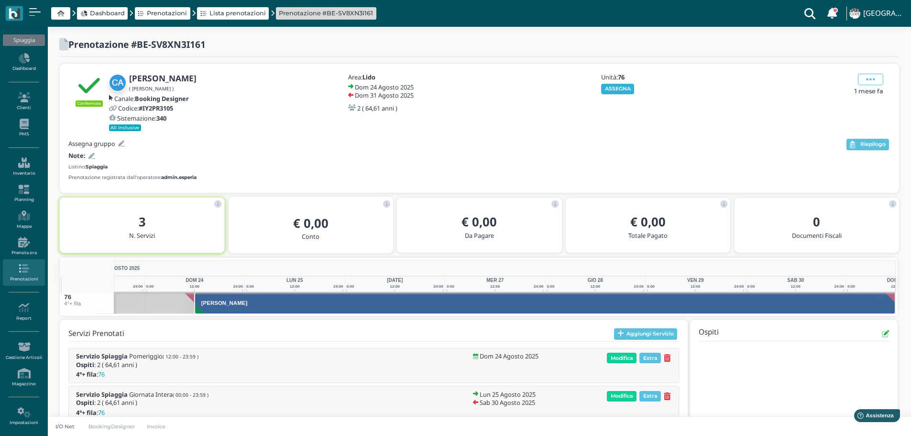
click at [617, 84] on button "ASSEGNA" at bounding box center [617, 89] width 33 height 11
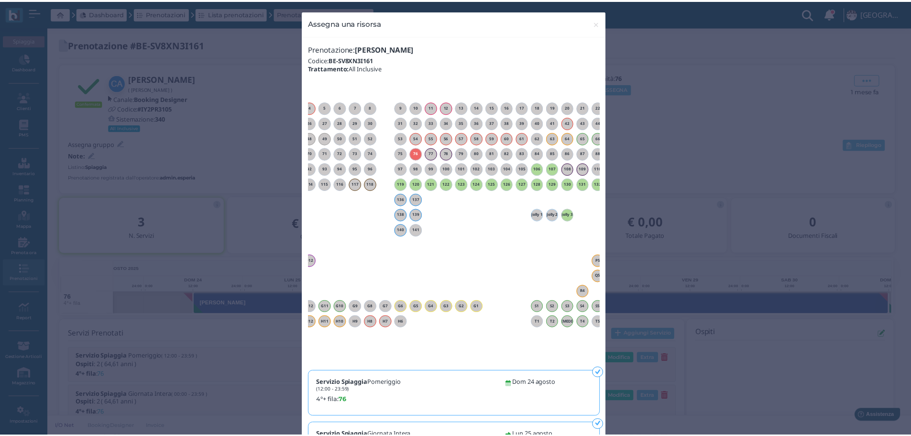
scroll to position [0, 87]
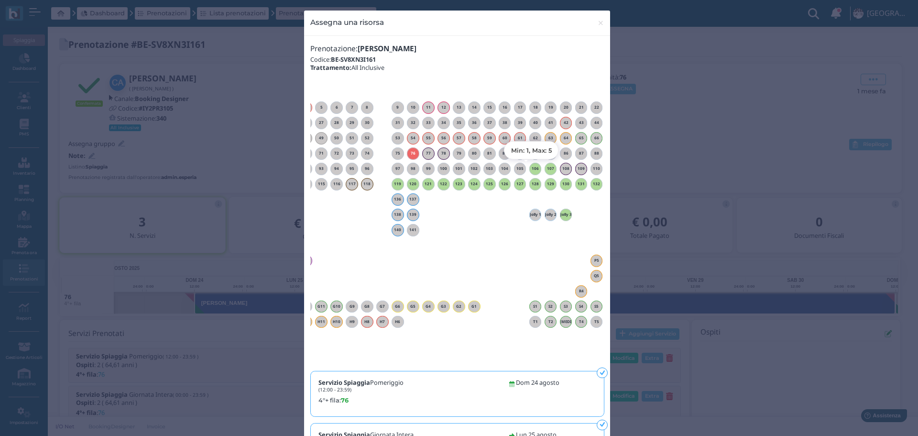
click at [532, 168] on h6 "106" at bounding box center [535, 168] width 12 height 4
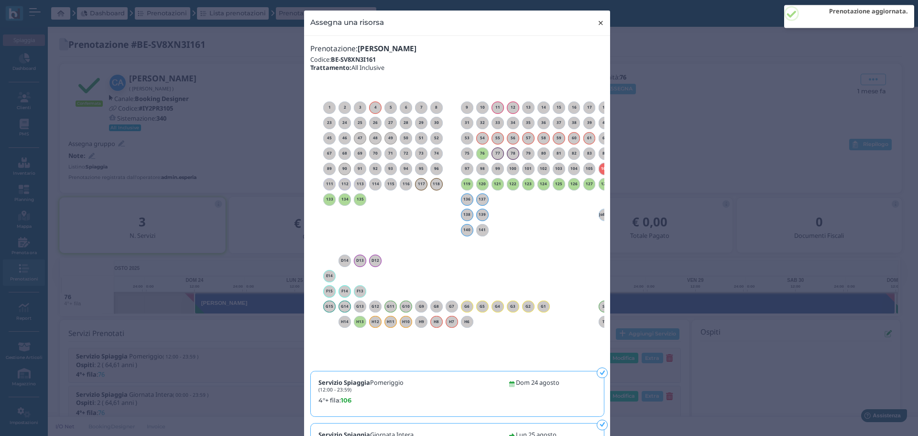
click at [597, 22] on span "×" at bounding box center [600, 23] width 7 height 12
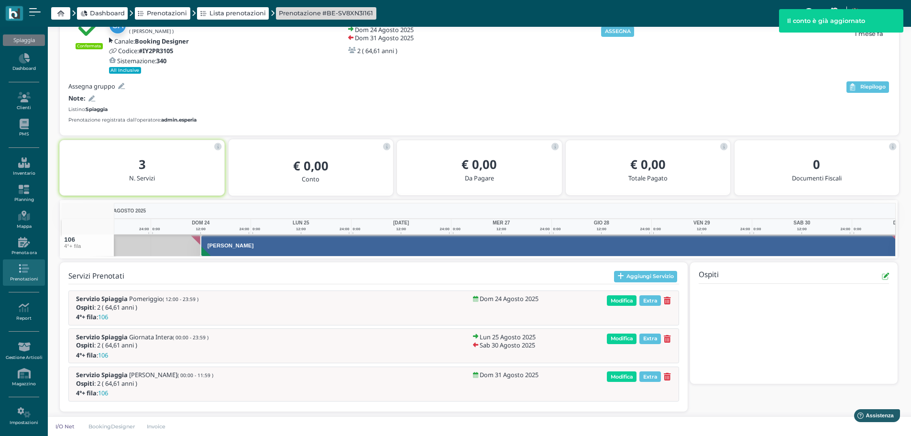
scroll to position [0, 70]
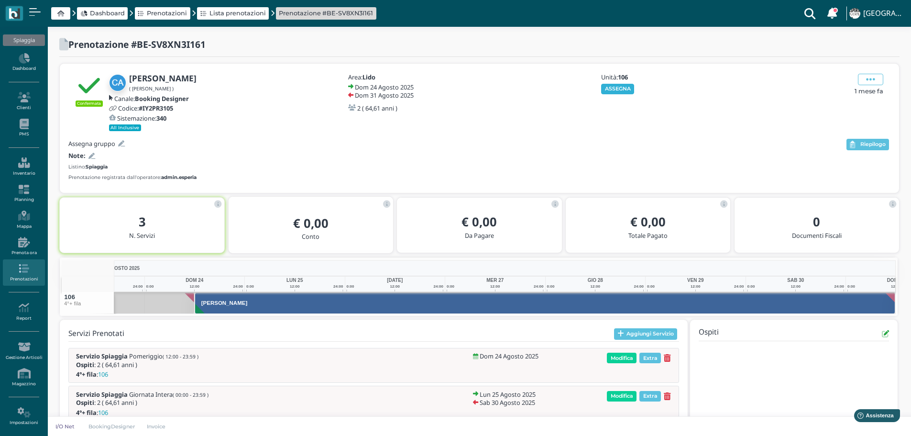
click at [613, 90] on button "ASSEGNA" at bounding box center [617, 89] width 33 height 11
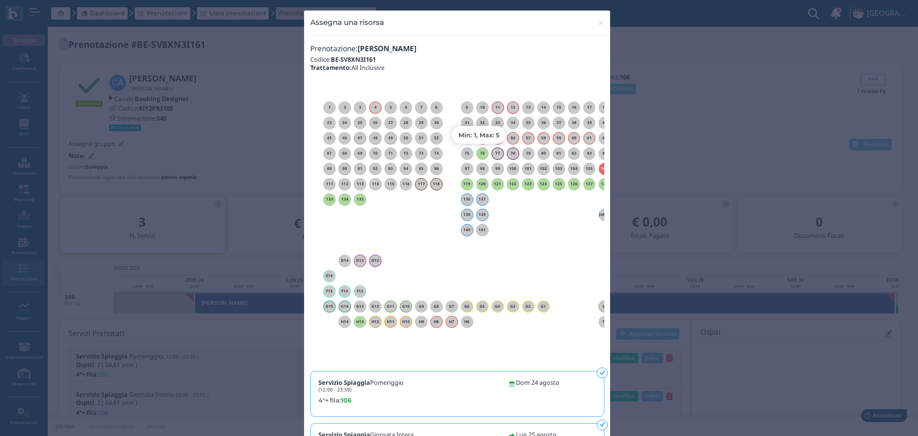
click at [478, 153] on h6 "76" at bounding box center [482, 153] width 12 height 4
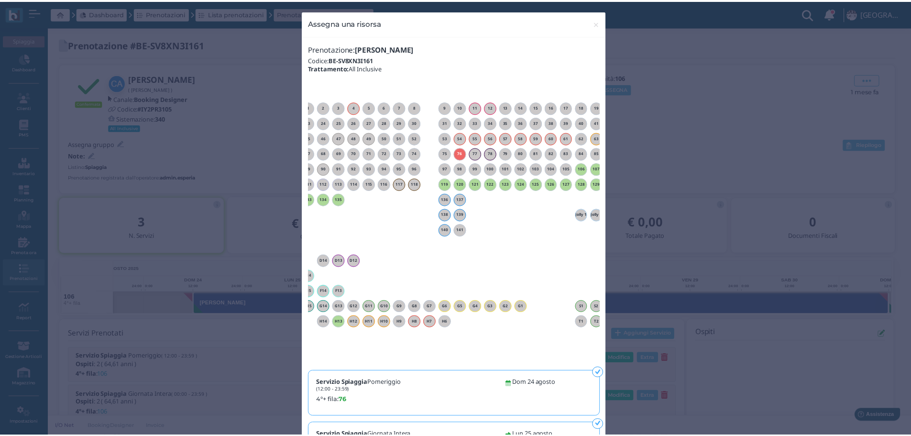
scroll to position [0, 87]
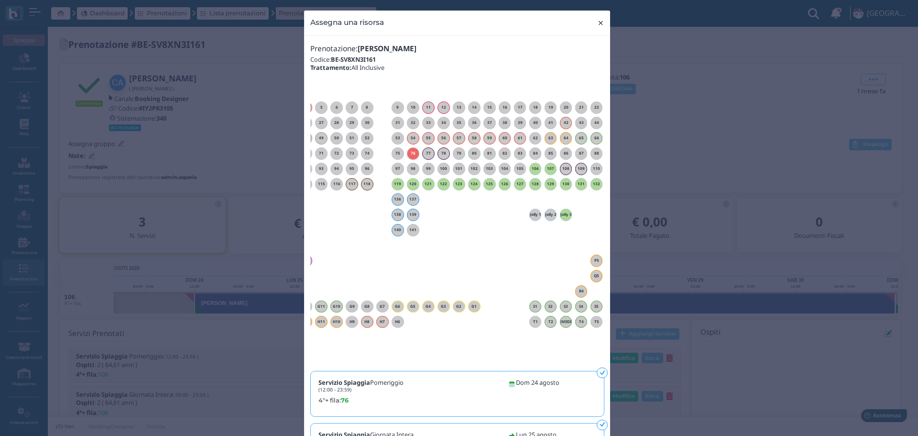
click at [597, 24] on span "×" at bounding box center [600, 23] width 7 height 12
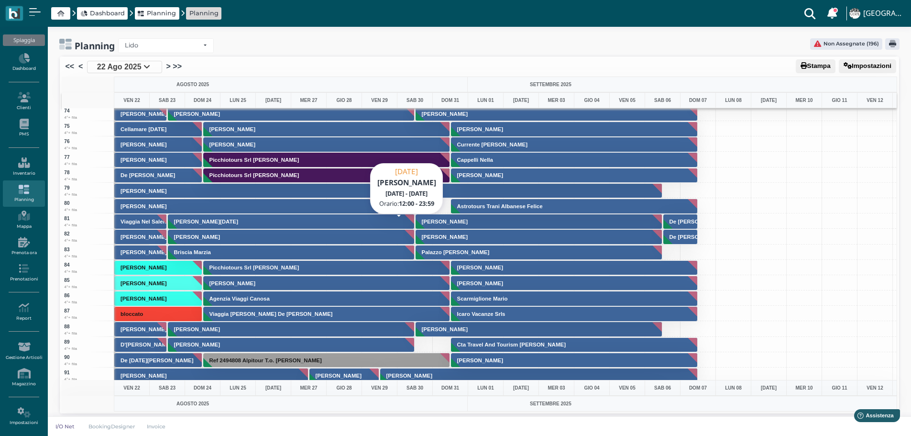
scroll to position [1100, 0]
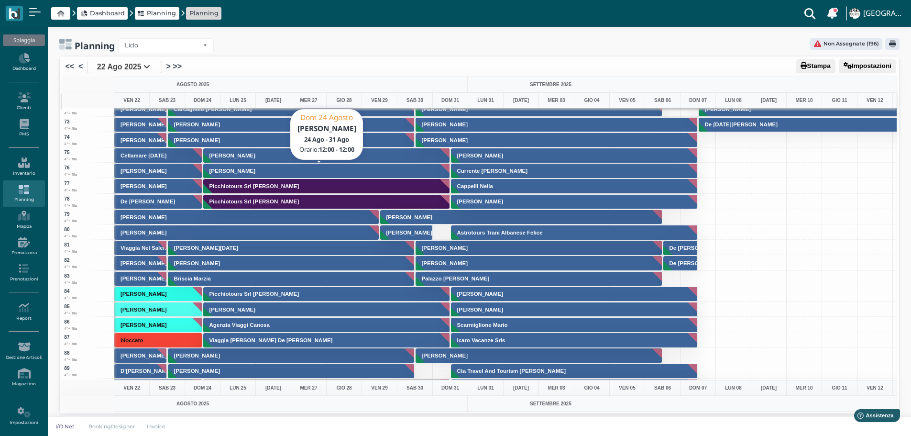
click at [312, 168] on button "[PERSON_NAME]" at bounding box center [326, 170] width 247 height 15
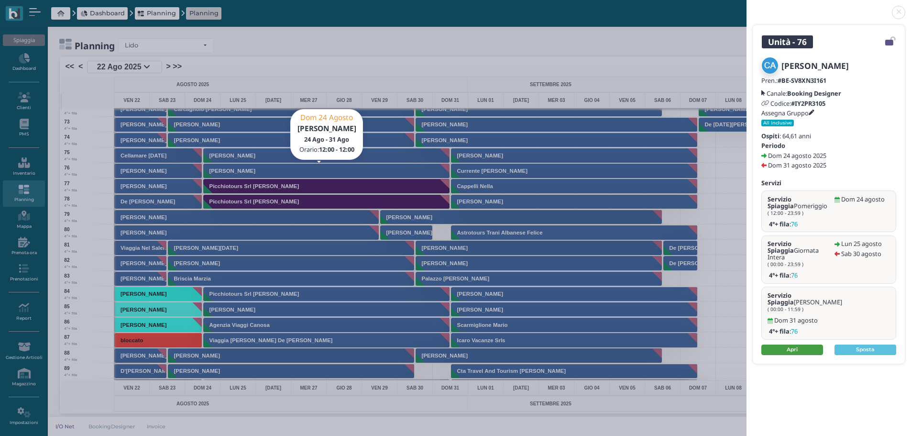
click at [811, 344] on link "Apri" at bounding box center [792, 349] width 62 height 11
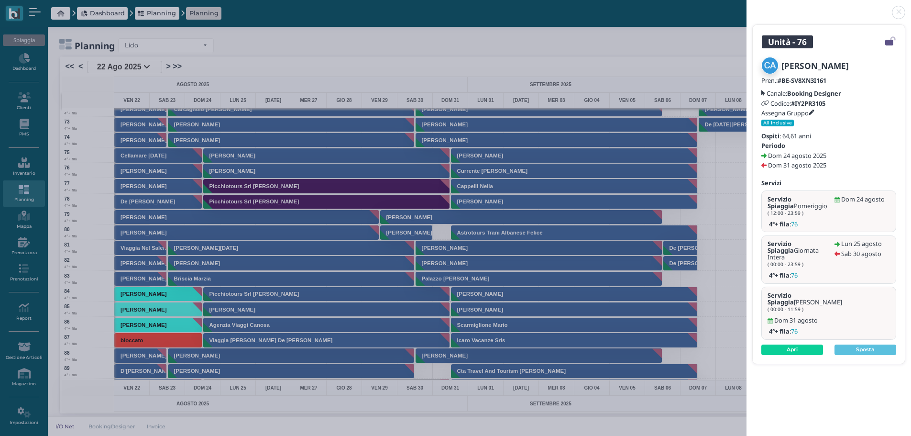
click at [746, 7] on link at bounding box center [746, 7] width 0 height 0
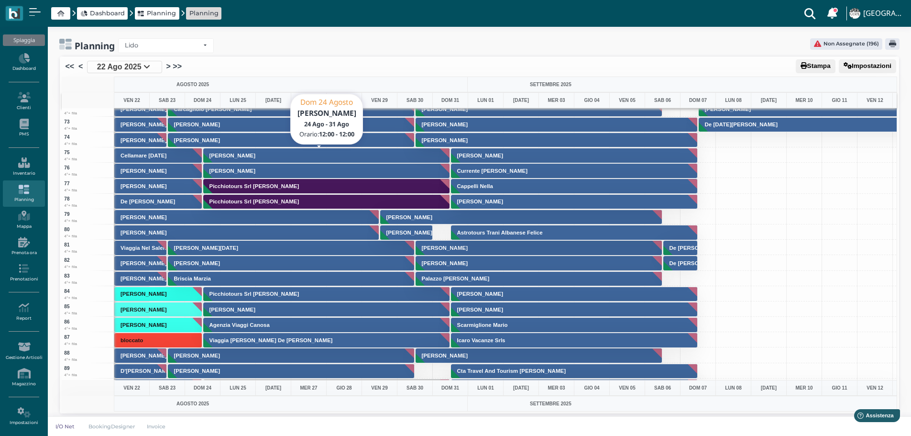
click at [267, 156] on button "[PERSON_NAME]" at bounding box center [326, 155] width 247 height 15
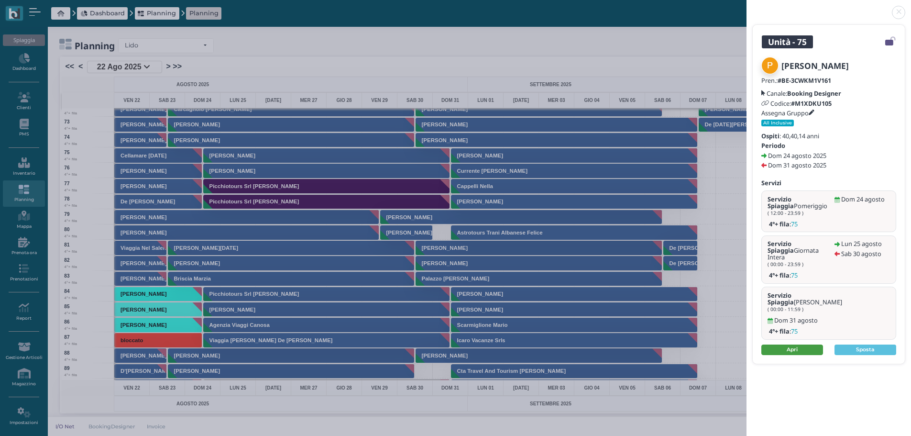
click at [799, 344] on link "Apri" at bounding box center [792, 349] width 62 height 11
click at [746, 7] on link at bounding box center [746, 7] width 0 height 0
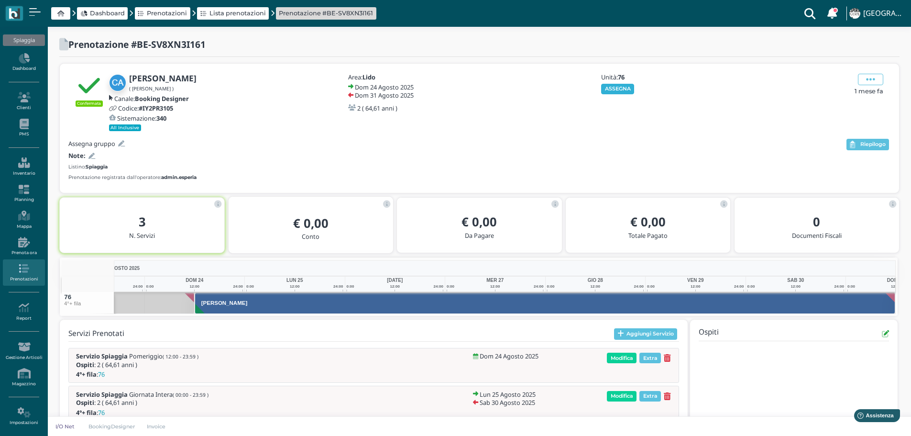
click at [619, 88] on button "ASSEGNA" at bounding box center [617, 89] width 33 height 11
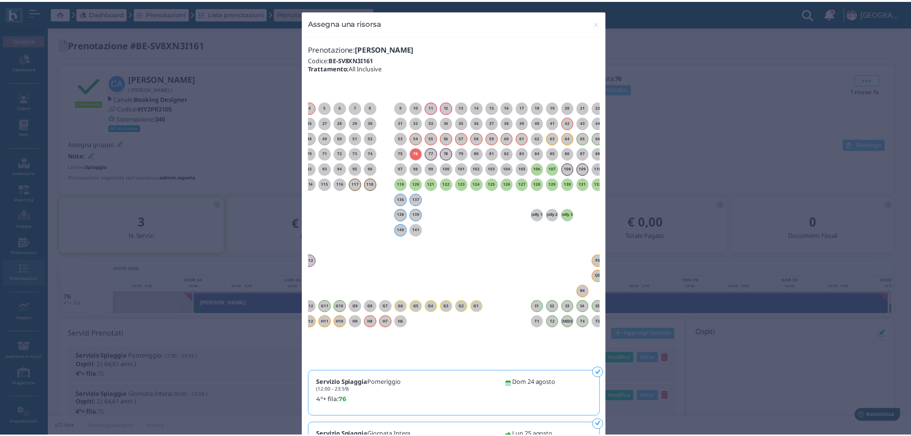
scroll to position [0, 87]
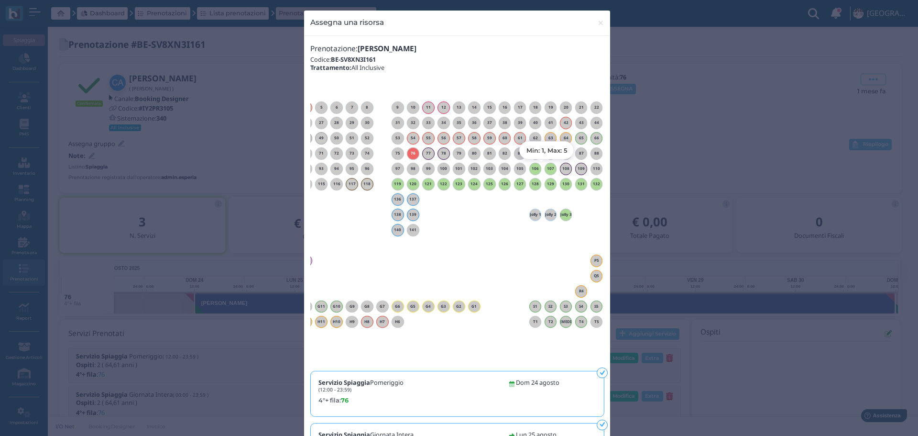
click at [547, 166] on h6 "107" at bounding box center [551, 168] width 12 height 4
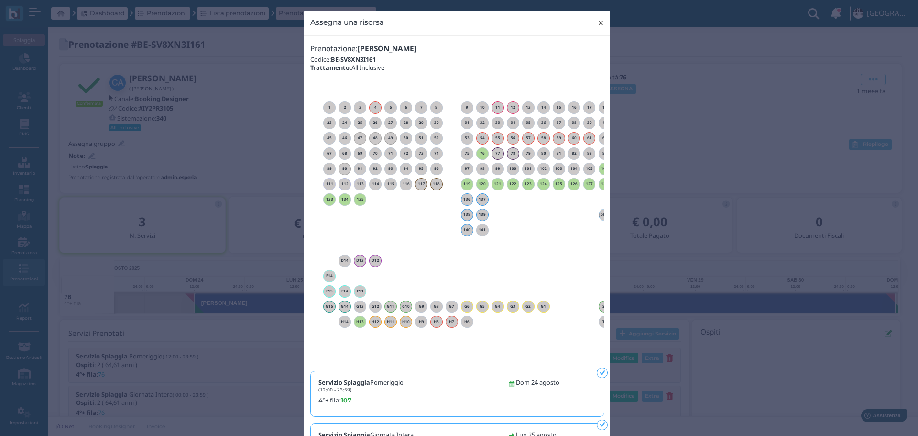
click at [597, 22] on span "×" at bounding box center [600, 23] width 7 height 12
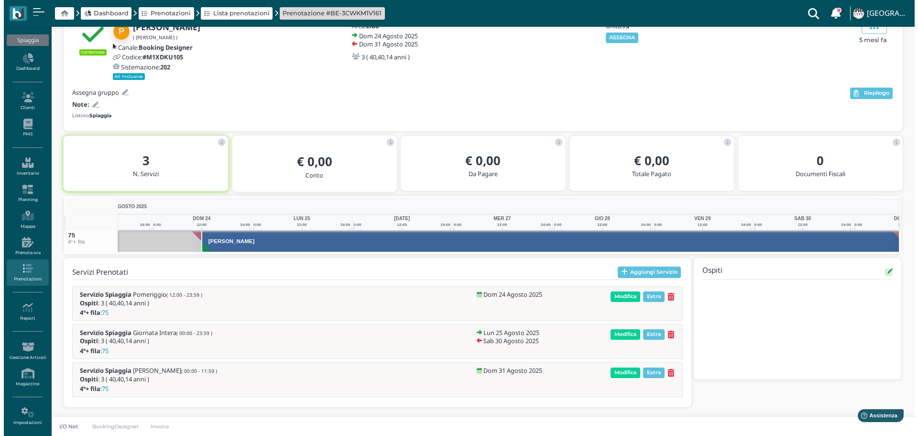
scroll to position [0, 70]
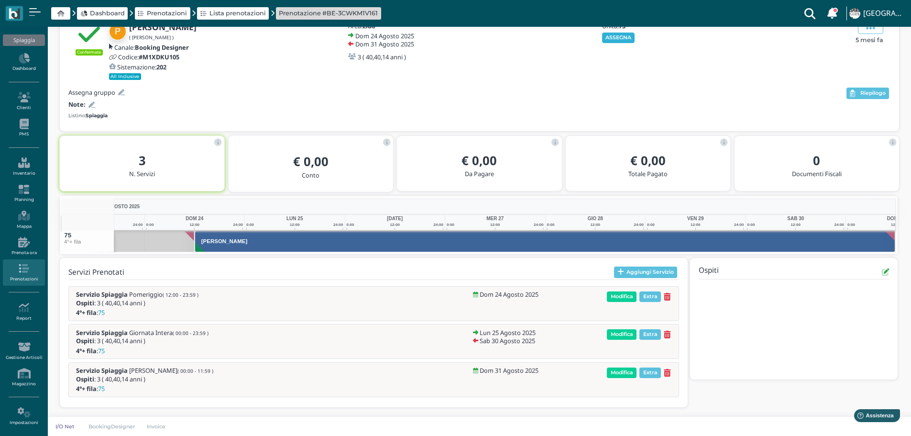
click at [623, 40] on button "ASSEGNA" at bounding box center [618, 38] width 33 height 11
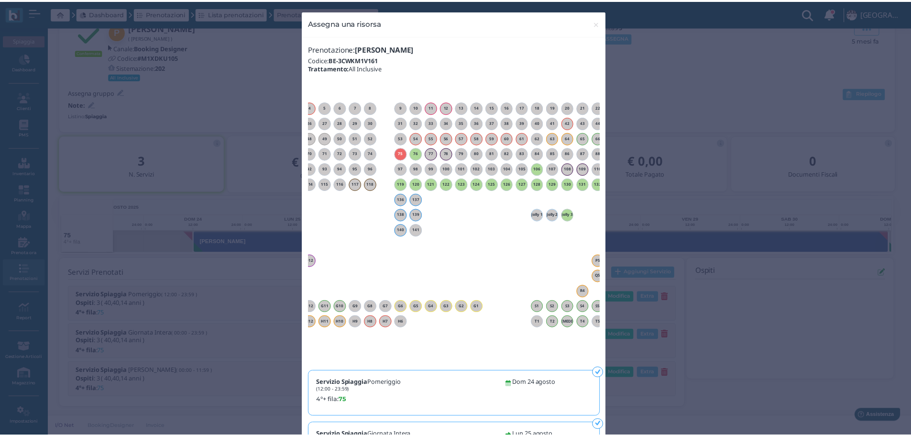
scroll to position [0, 87]
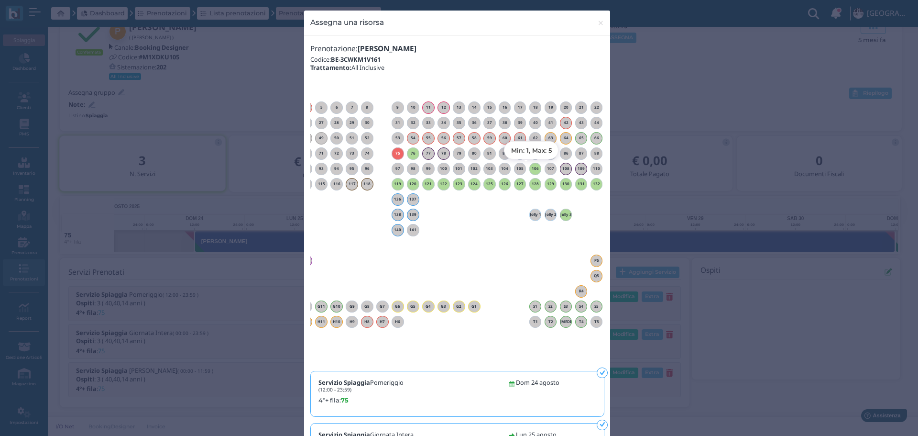
click at [532, 170] on h6 "106" at bounding box center [535, 168] width 12 height 4
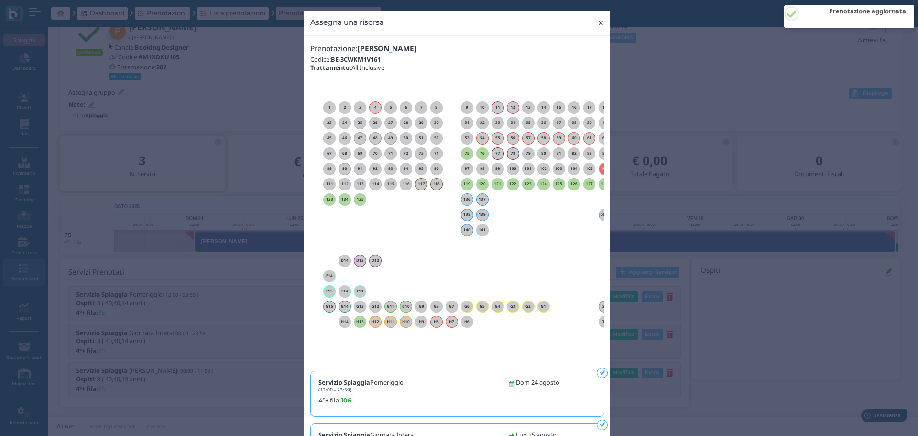
click at [597, 26] on span "×" at bounding box center [600, 23] width 7 height 12
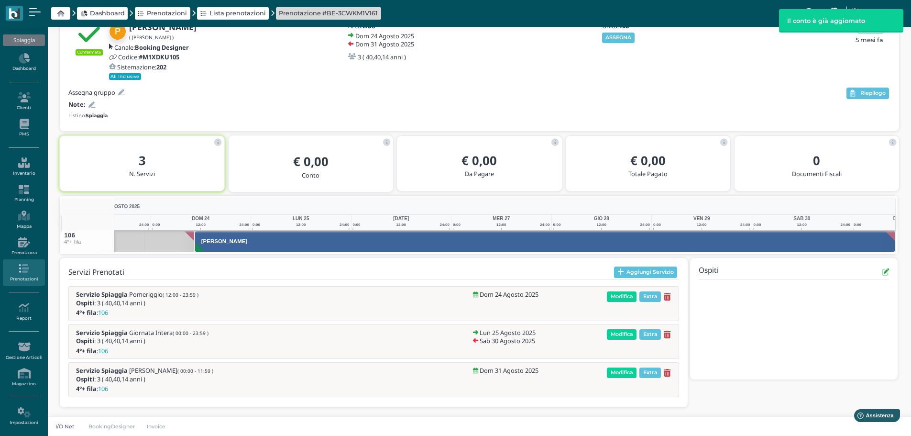
scroll to position [0, 70]
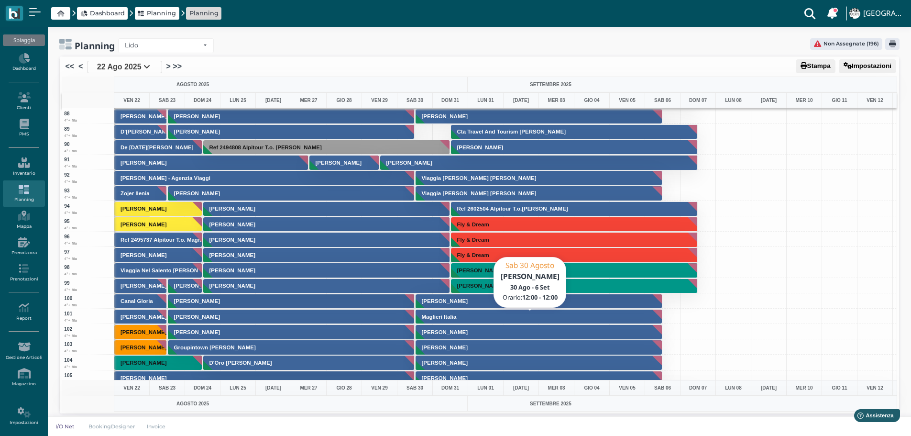
scroll to position [1578, 0]
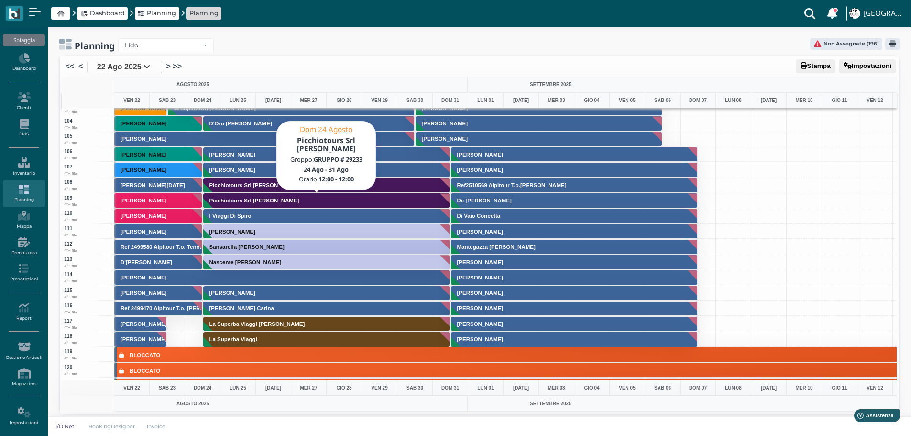
click at [245, 201] on h3 "Picchiotours Srl [PERSON_NAME]" at bounding box center [255, 200] width 98 height 6
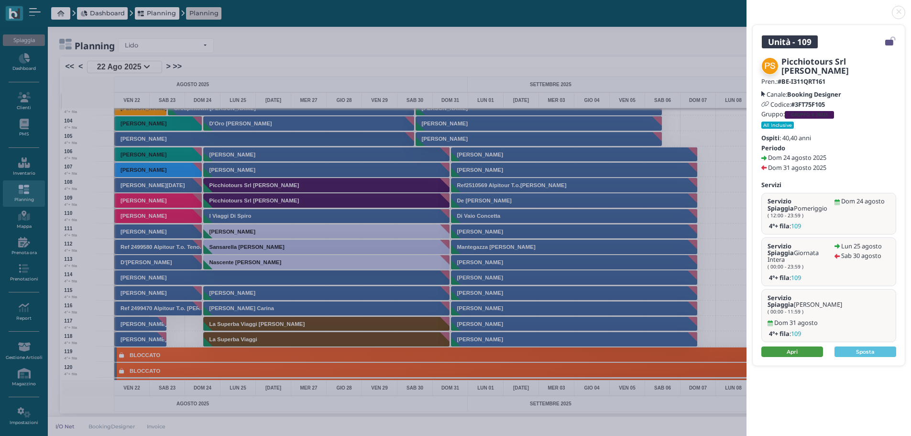
click at [814, 346] on link "Apri" at bounding box center [792, 351] width 62 height 11
click at [746, 7] on link at bounding box center [746, 7] width 0 height 0
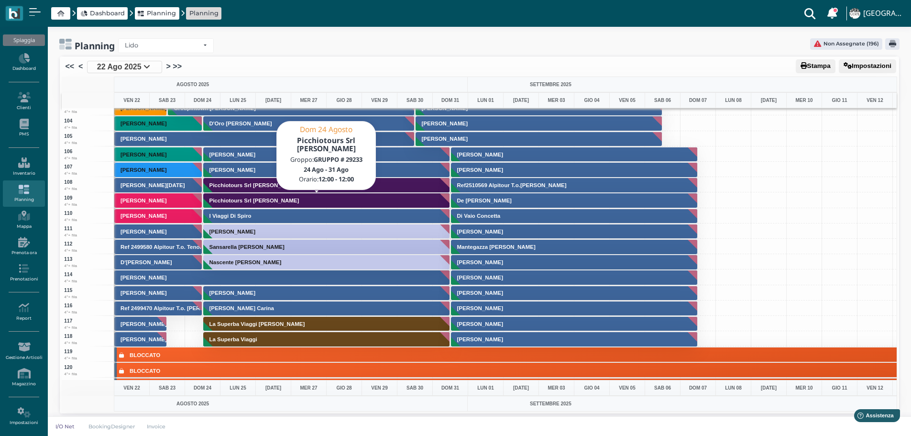
click at [365, 200] on button "Picchiotours Srl Antonio Rollo" at bounding box center [326, 200] width 247 height 15
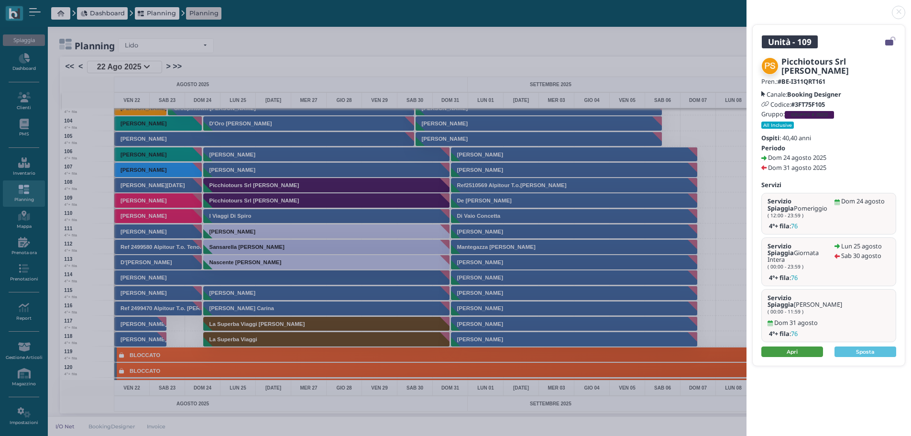
click at [809, 346] on link "Apri" at bounding box center [792, 351] width 62 height 11
click at [746, 7] on link at bounding box center [746, 7] width 0 height 0
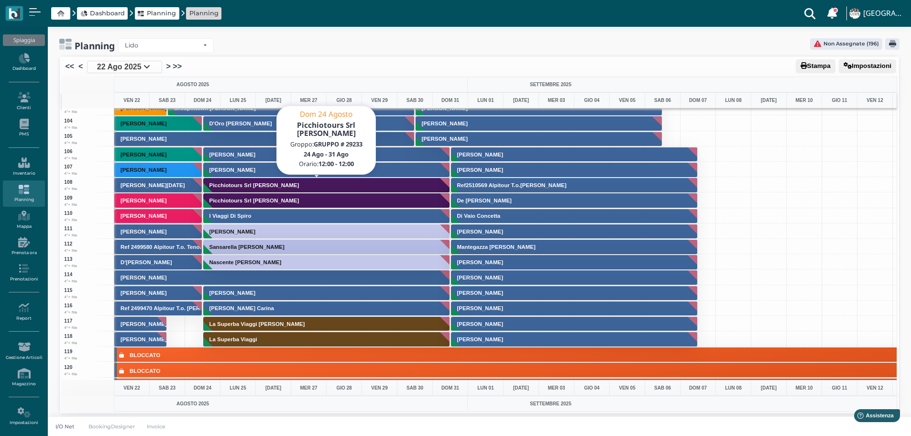
click at [372, 186] on button "Picchiotours Srl Rollo Mauro" at bounding box center [326, 184] width 247 height 15
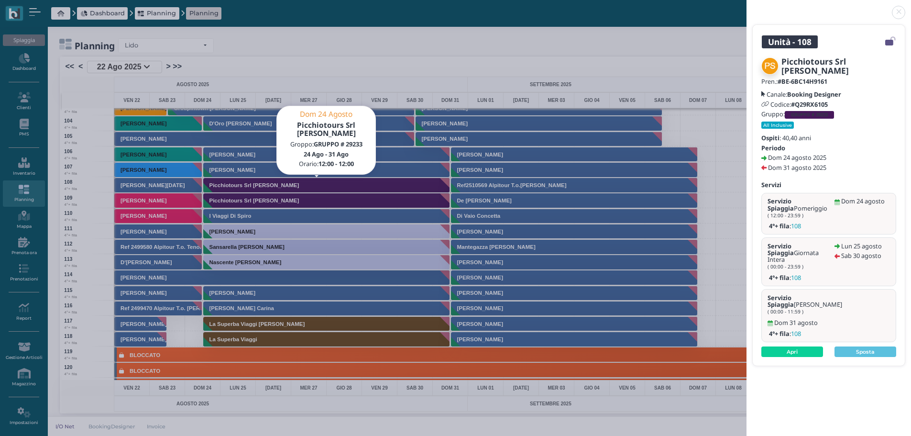
click at [370, 201] on div "Unità - 108 Picchiotours Srl Rollo Mauro Pren.: #BE-6BC14H9161 Canale: Booking …" at bounding box center [455, 218] width 911 height 436
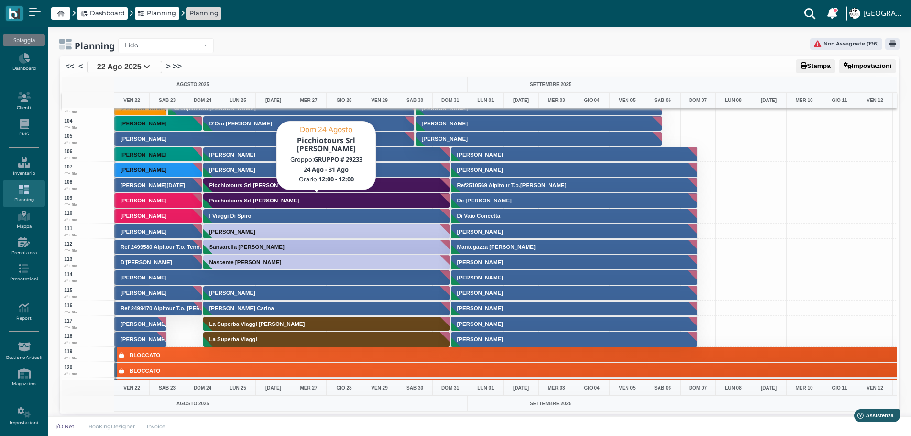
click at [372, 202] on button "Picchiotours Srl Antonio Rollo" at bounding box center [326, 200] width 247 height 15
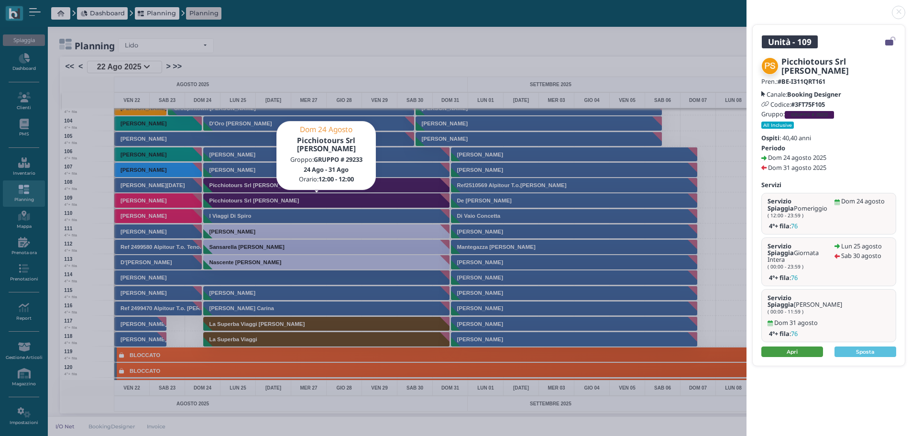
click at [790, 346] on link "Apri" at bounding box center [792, 351] width 62 height 11
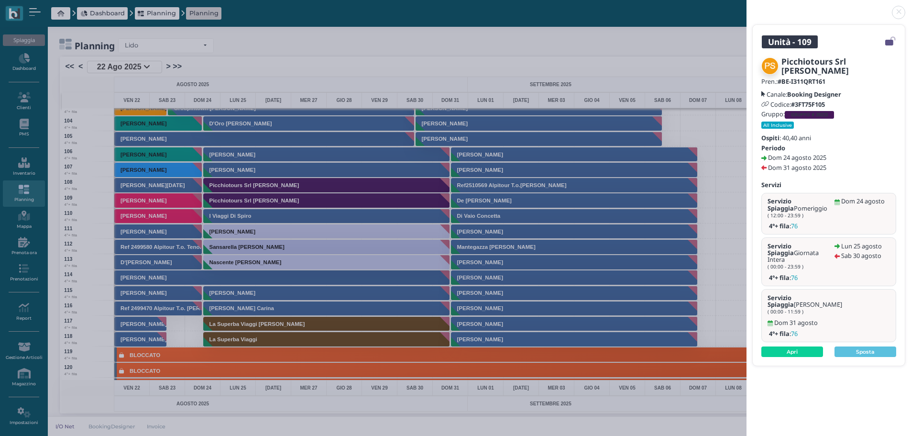
click at [295, 186] on div "Unità - 109 Picchiotours Srl Antonio Rollo Pren.: #BE-I311QRT161 Canale: Bookin…" at bounding box center [455, 218] width 911 height 436
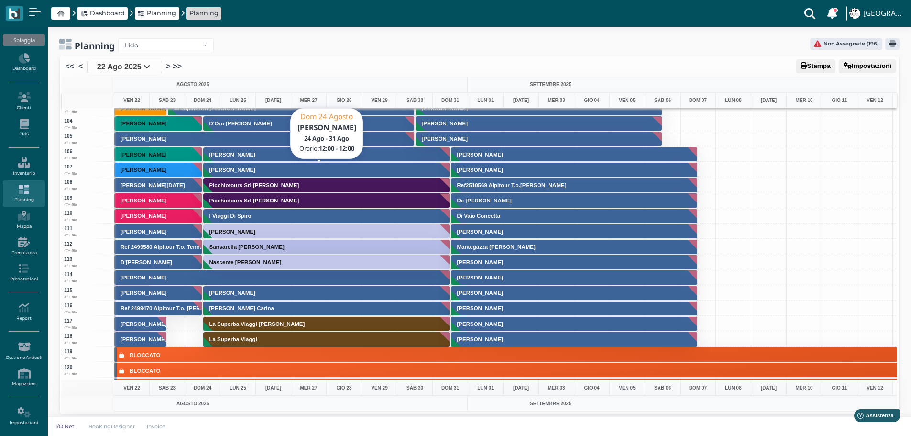
drag, startPoint x: 340, startPoint y: 175, endPoint x: 350, endPoint y: 180, distance: 11.6
click at [340, 175] on button "Cervo Antonio" at bounding box center [326, 169] width 247 height 15
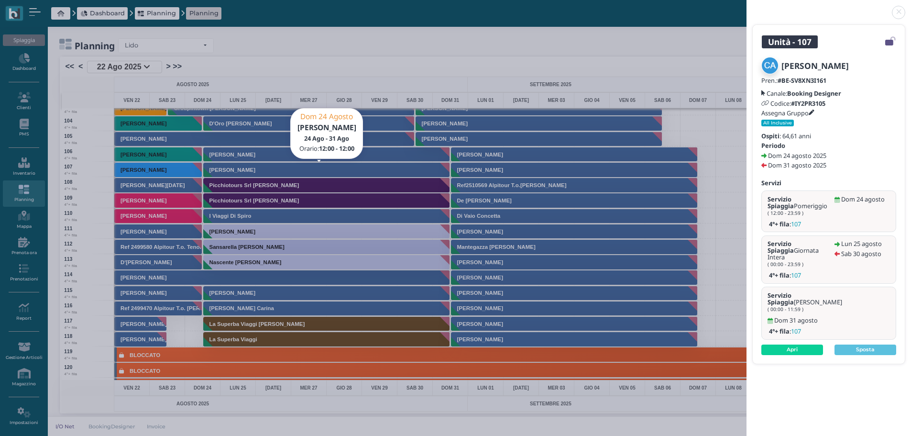
drag, startPoint x: 900, startPoint y: 11, endPoint x: 890, endPoint y: 15, distance: 11.6
click at [746, 7] on link at bounding box center [746, 7] width 0 height 0
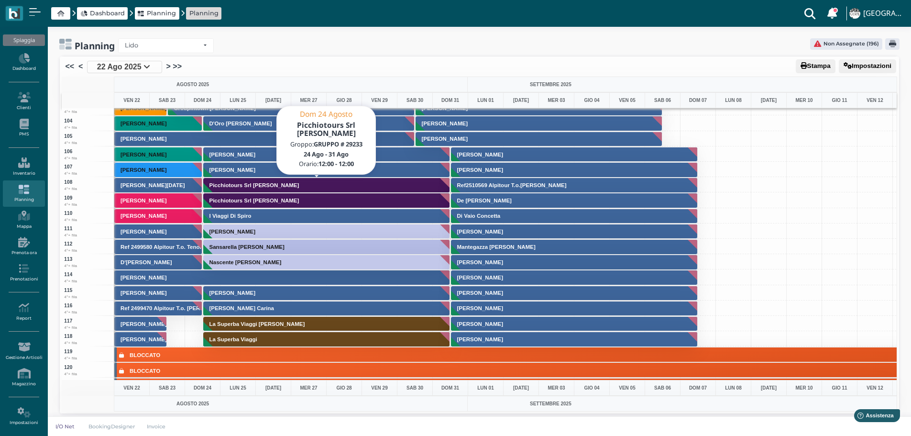
click at [326, 186] on button "Picchiotours Srl Rollo Mauro" at bounding box center [326, 184] width 247 height 15
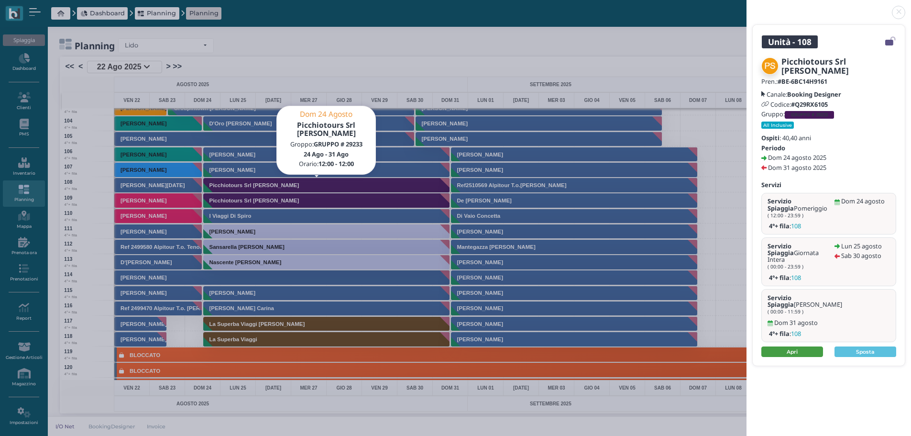
click at [793, 346] on link "Apri" at bounding box center [792, 351] width 62 height 11
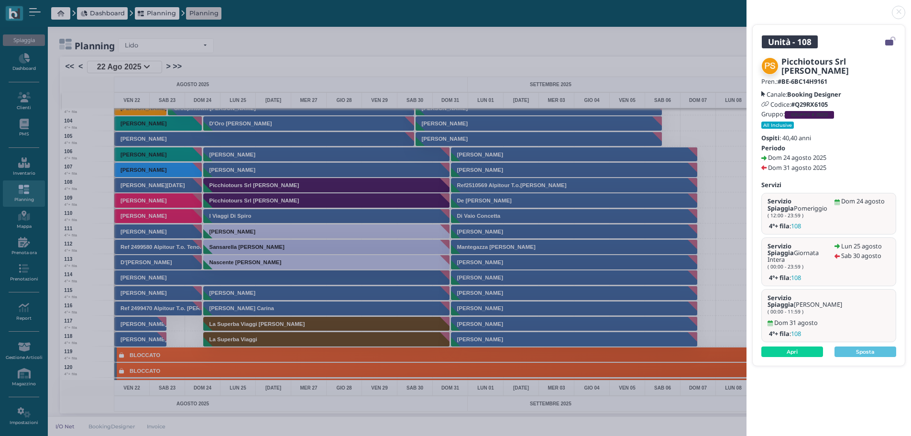
click at [746, 7] on link at bounding box center [746, 7] width 0 height 0
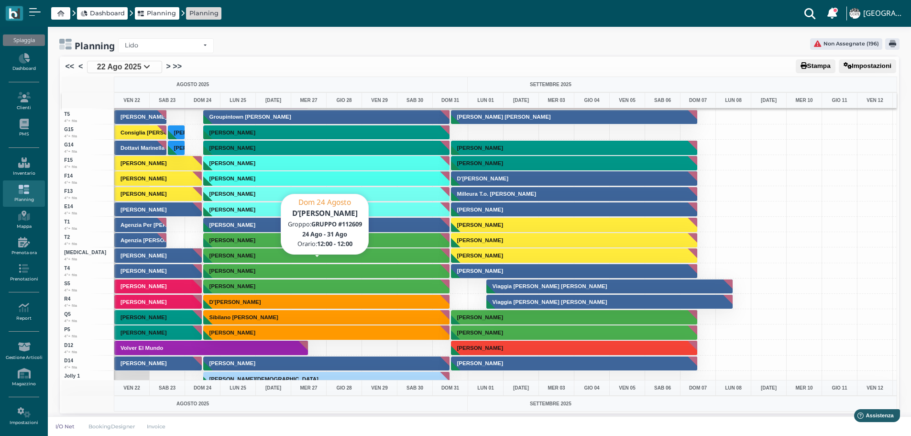
scroll to position [2622, 0]
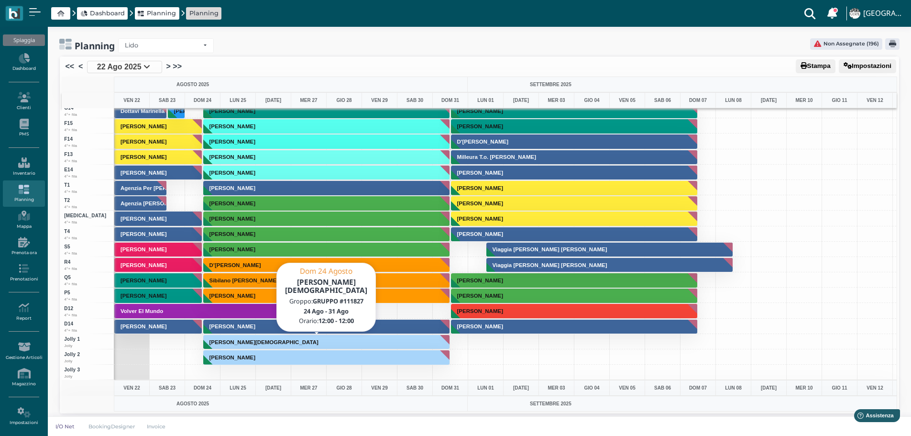
click at [316, 339] on button "Milleura T.o. Moschetta Marco" at bounding box center [326, 341] width 247 height 15
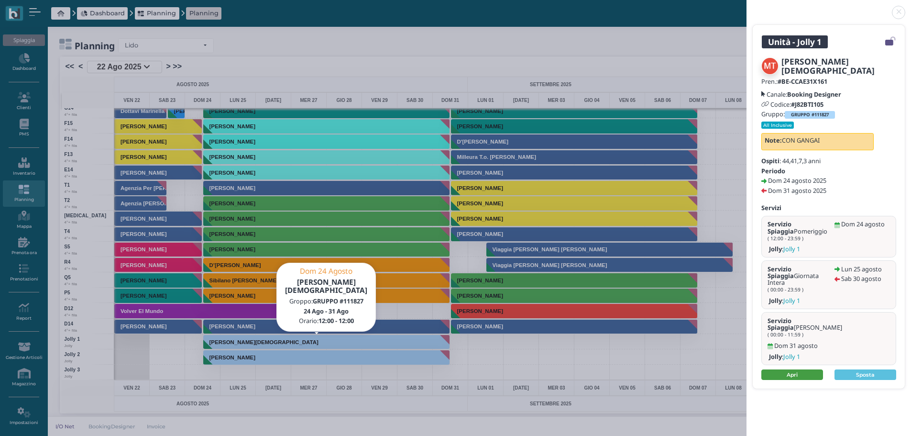
click at [809, 369] on link "Apri" at bounding box center [792, 374] width 62 height 11
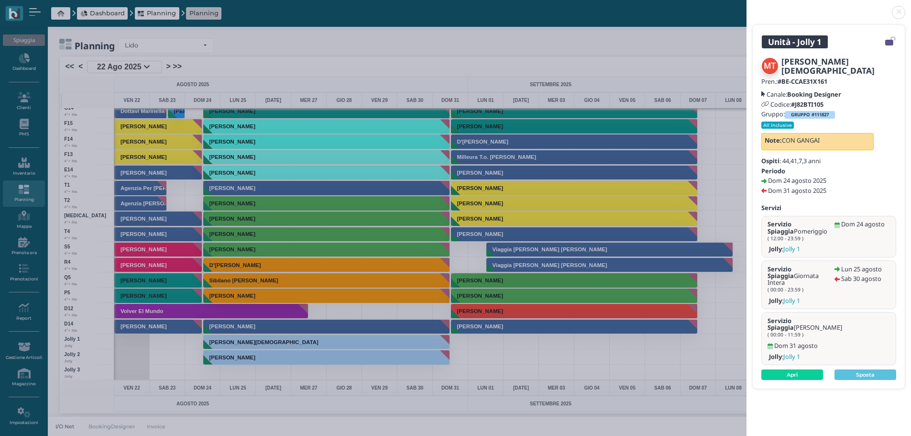
drag, startPoint x: 898, startPoint y: 9, endPoint x: 864, endPoint y: 9, distance: 34.0
click at [746, 7] on link at bounding box center [746, 7] width 0 height 0
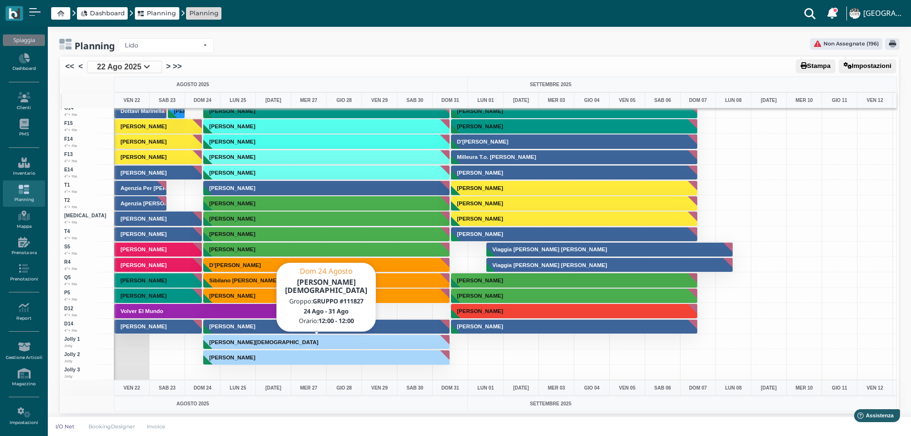
click at [330, 340] on button "Milleura T.o. Moschetta Marco" at bounding box center [326, 341] width 247 height 15
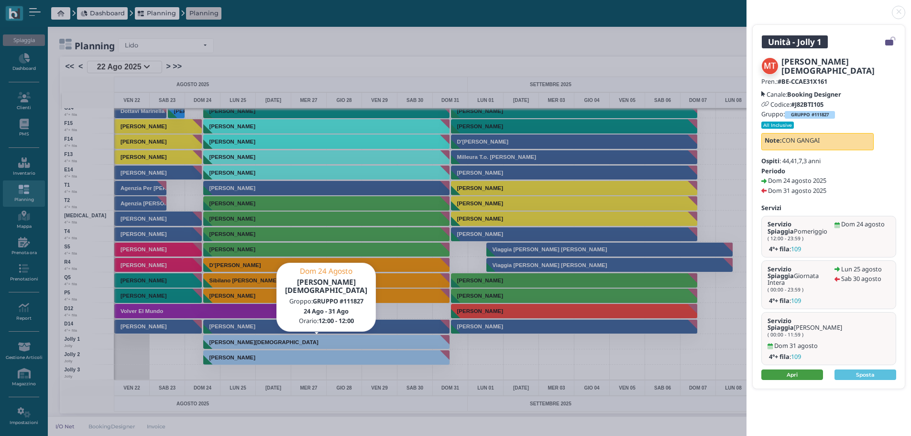
click at [800, 369] on link "Apri" at bounding box center [792, 374] width 62 height 11
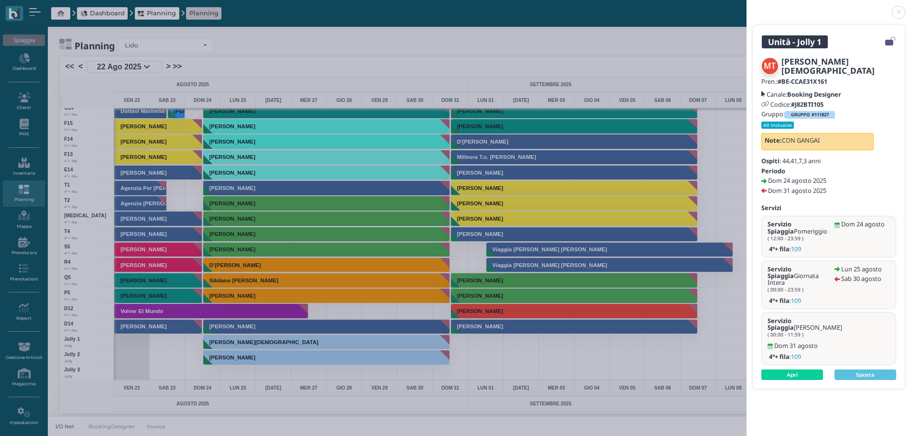
click at [281, 357] on div "Unità - Jolly 1 Milleura T.o. Moschetta Marco Pren.: #BE-CCAE31X161 Canale: Boo…" at bounding box center [455, 218] width 911 height 436
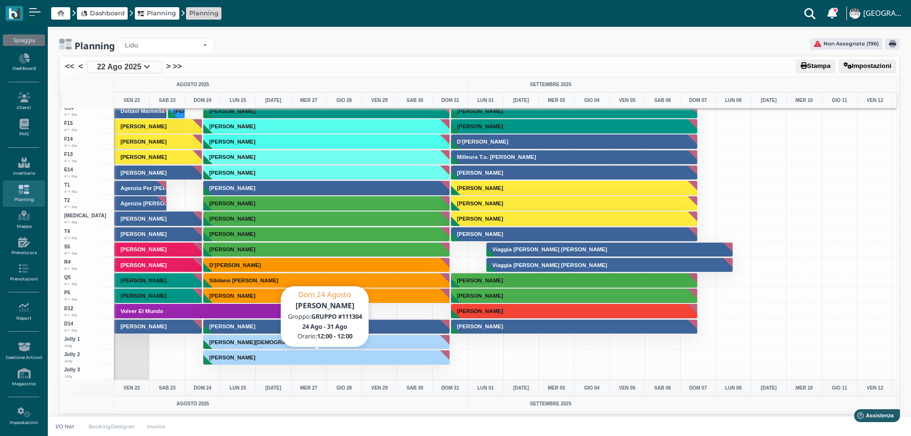
click at [338, 356] on button "Gangai Marika" at bounding box center [326, 357] width 247 height 15
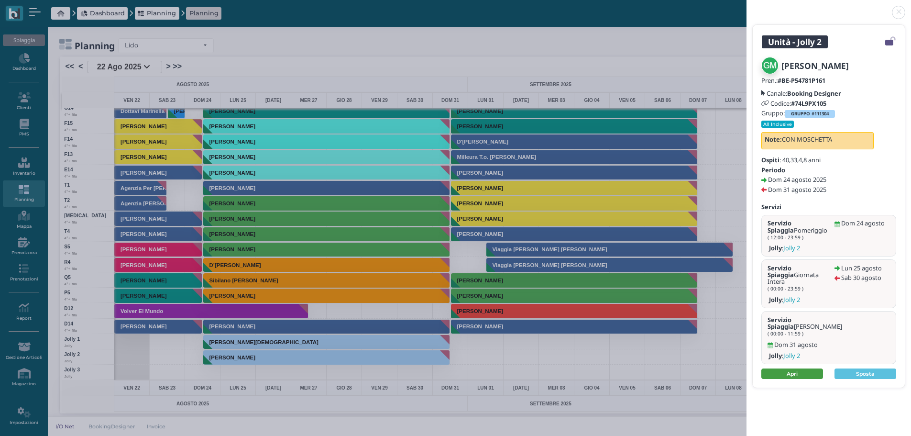
click at [804, 368] on link "Apri" at bounding box center [792, 373] width 62 height 11
drag, startPoint x: 898, startPoint y: 14, endPoint x: 887, endPoint y: 0, distance: 17.7
click at [746, 7] on link at bounding box center [746, 7] width 0 height 0
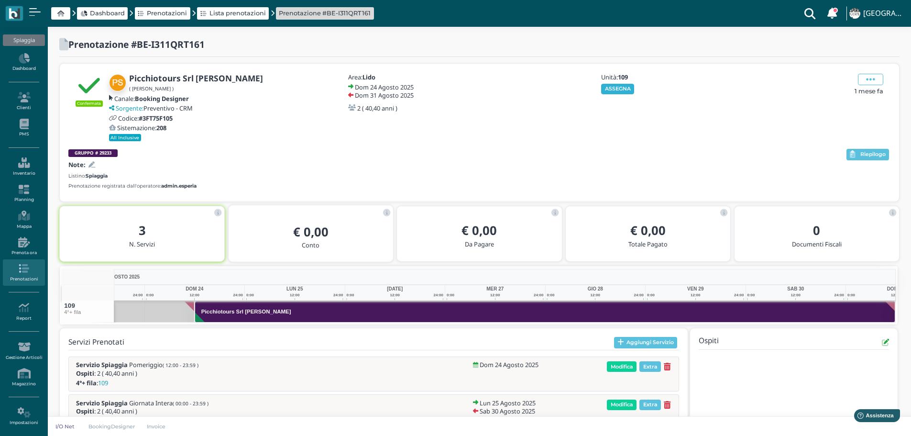
click at [629, 91] on button "ASSEGNA" at bounding box center [617, 89] width 33 height 11
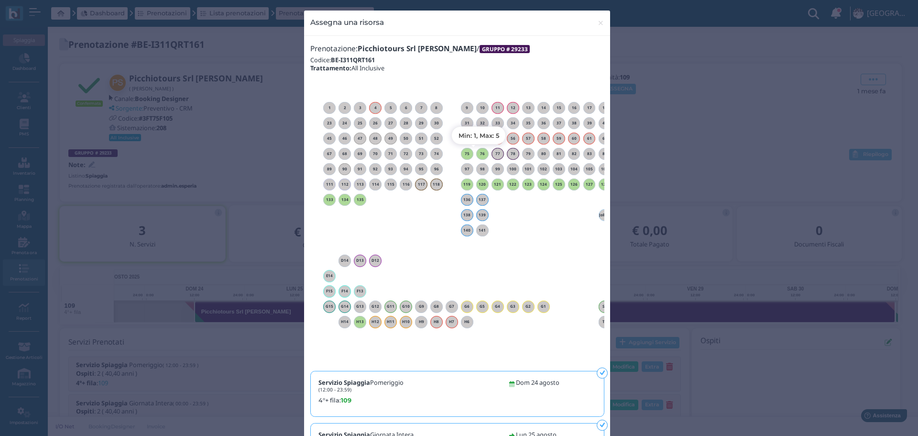
click at [478, 153] on h6 "76" at bounding box center [482, 154] width 12 height 4
click at [597, 23] on span "×" at bounding box center [600, 23] width 7 height 12
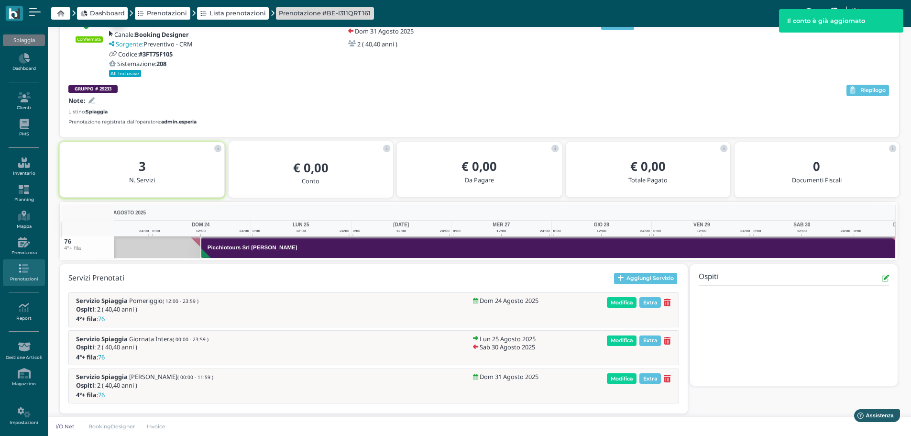
scroll to position [0, 70]
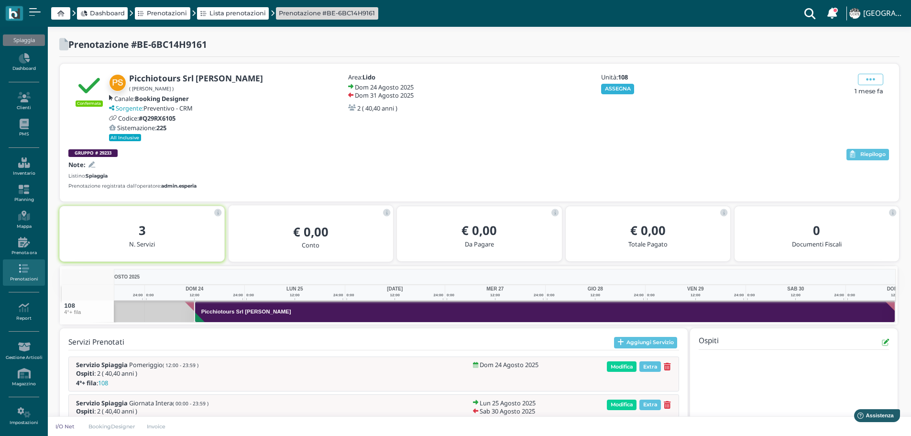
click at [619, 86] on button "ASSEGNA" at bounding box center [617, 89] width 33 height 11
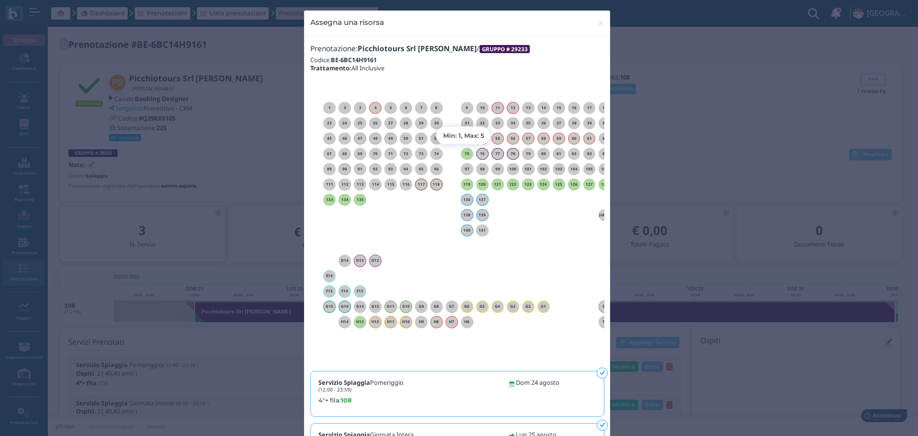
click at [462, 152] on h6 "75" at bounding box center [467, 154] width 12 height 4
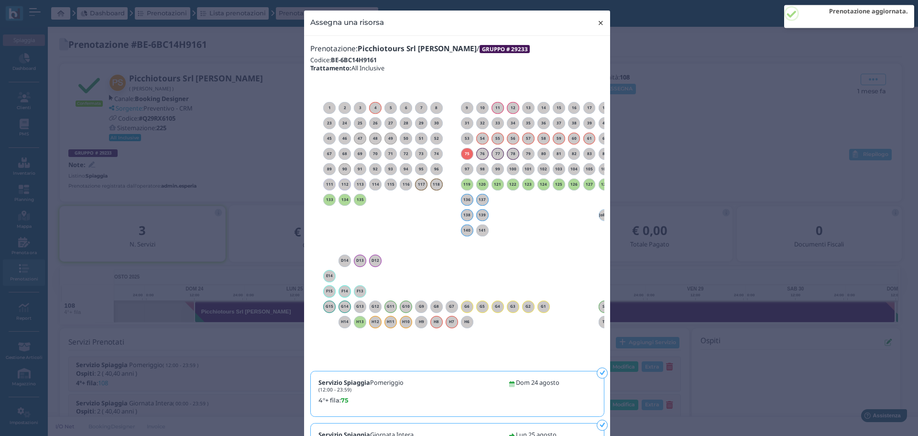
click at [597, 21] on span "×" at bounding box center [600, 23] width 7 height 12
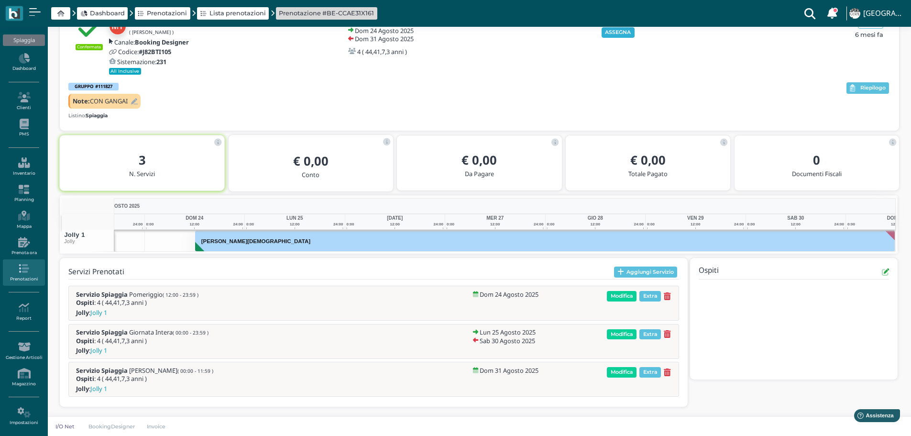
click at [618, 30] on button "ASSEGNA" at bounding box center [617, 32] width 33 height 11
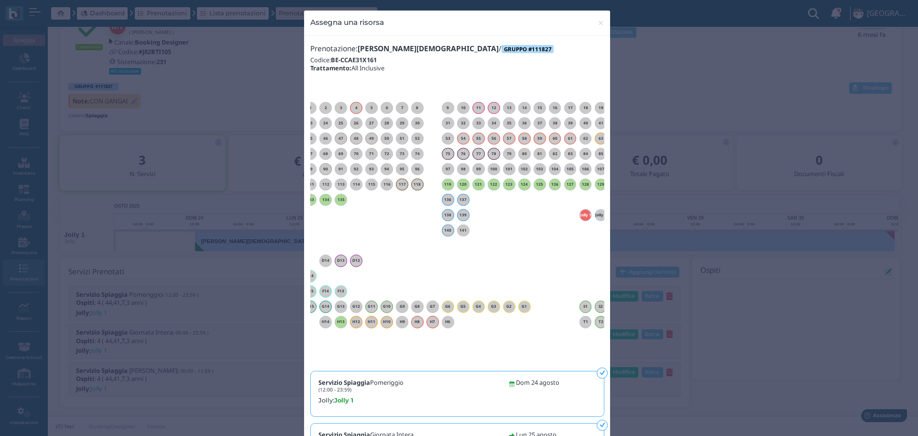
scroll to position [0, 87]
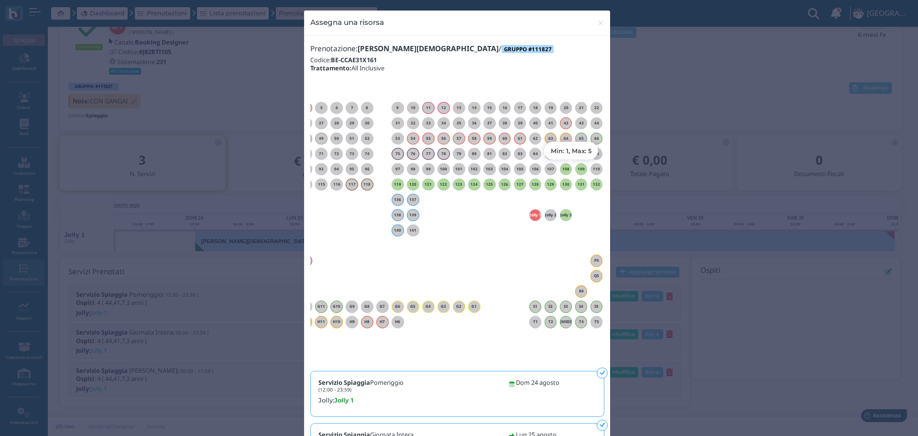
click at [575, 165] on div "109" at bounding box center [581, 169] width 12 height 12
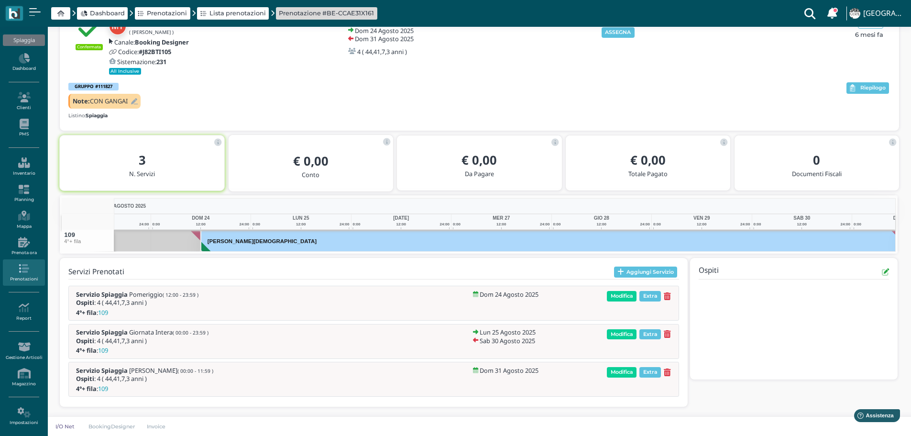
scroll to position [0, 70]
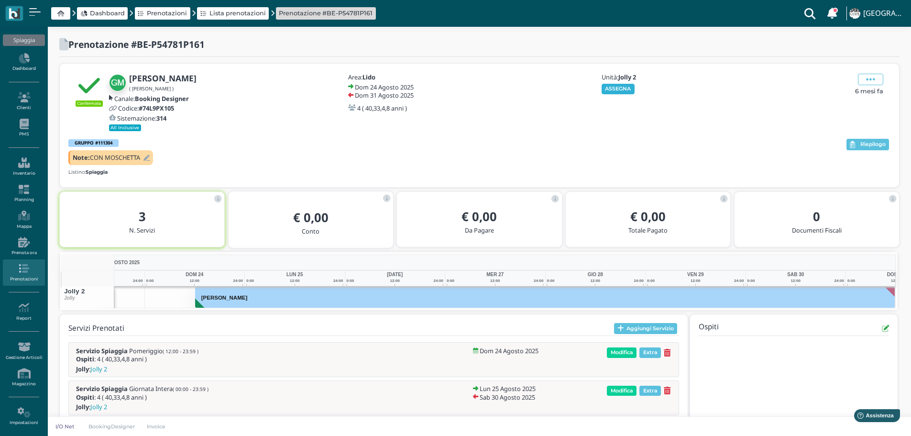
click at [609, 89] on button "ASSEGNA" at bounding box center [617, 89] width 33 height 11
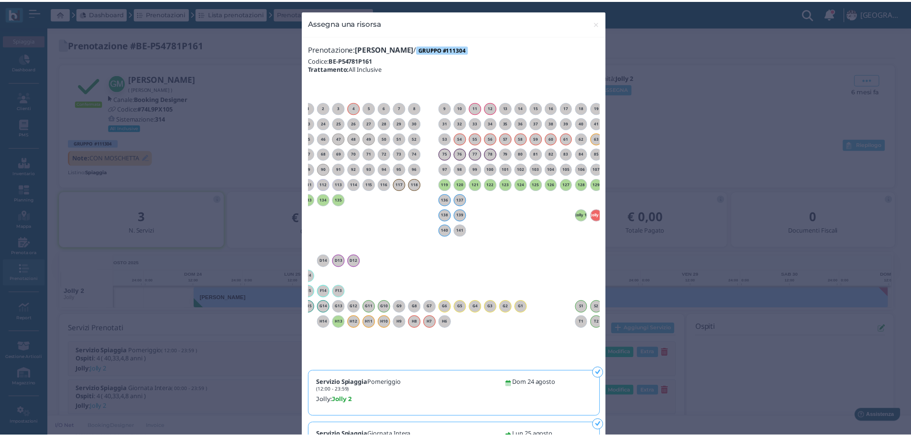
scroll to position [0, 87]
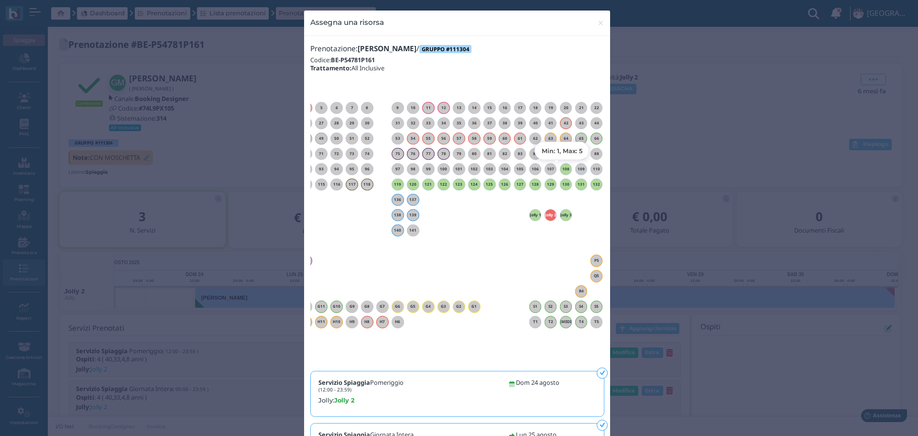
click at [560, 167] on h6 "108" at bounding box center [566, 169] width 12 height 4
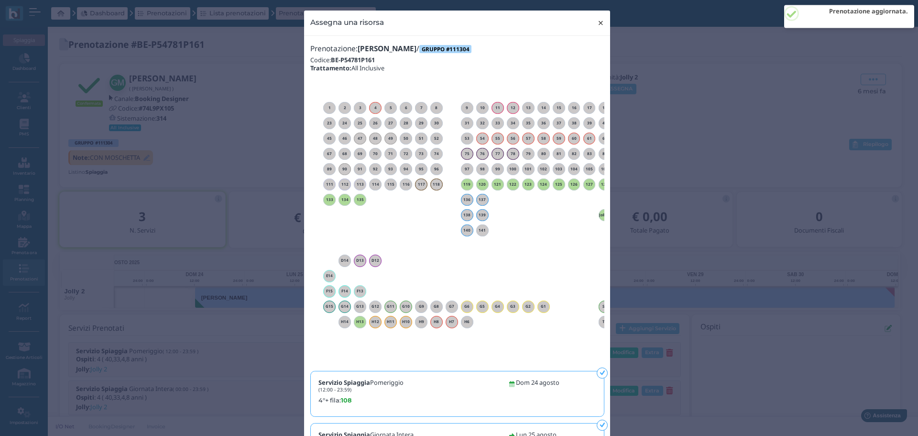
click at [597, 23] on span "×" at bounding box center [600, 23] width 7 height 12
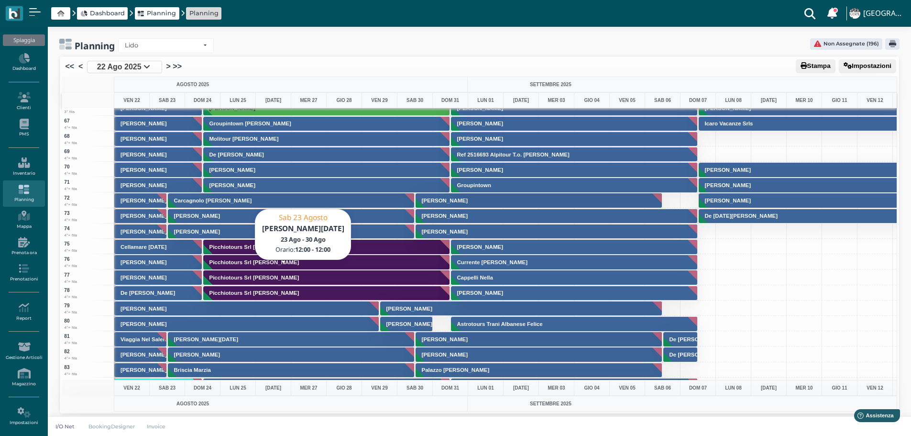
scroll to position [1004, 0]
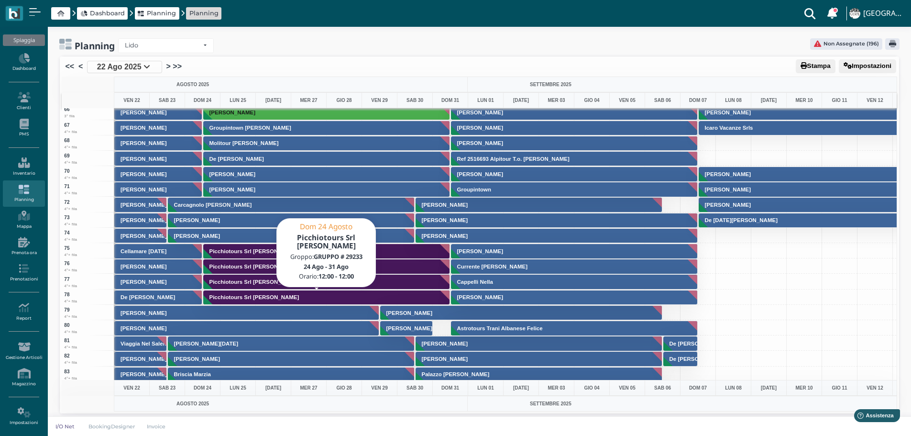
click at [291, 298] on button "Picchiotours Srl [PERSON_NAME]" at bounding box center [326, 297] width 247 height 15
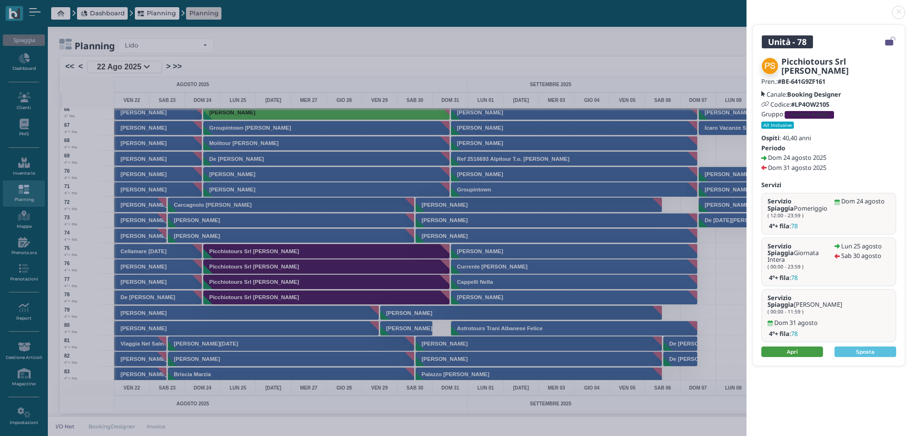
click at [804, 346] on link "Apri" at bounding box center [792, 351] width 62 height 11
click at [746, 7] on link at bounding box center [746, 7] width 0 height 0
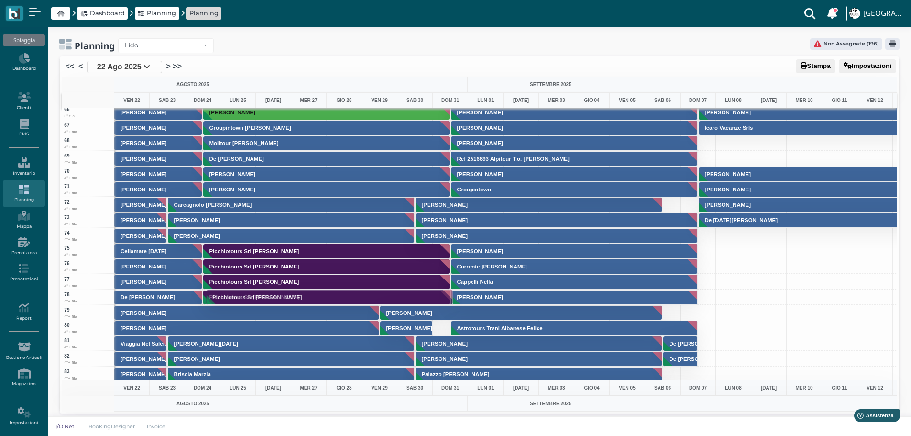
drag, startPoint x: 310, startPoint y: 251, endPoint x: 308, endPoint y: 297, distance: 45.9
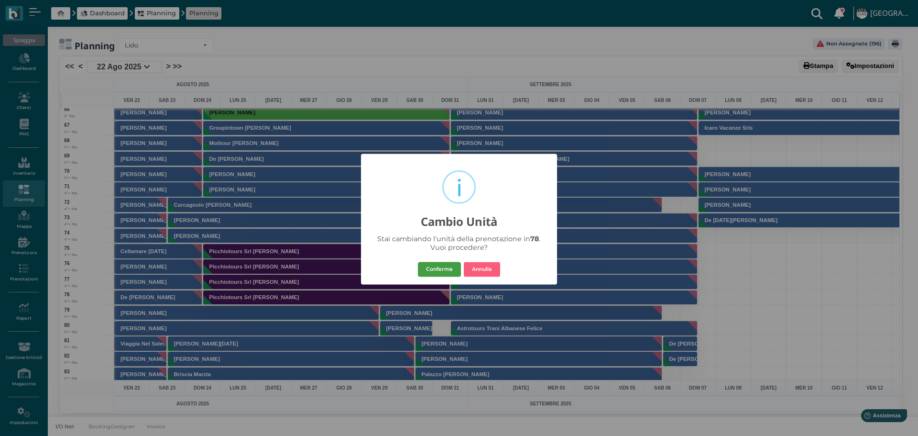
click at [437, 270] on button "Conferma" at bounding box center [439, 269] width 43 height 15
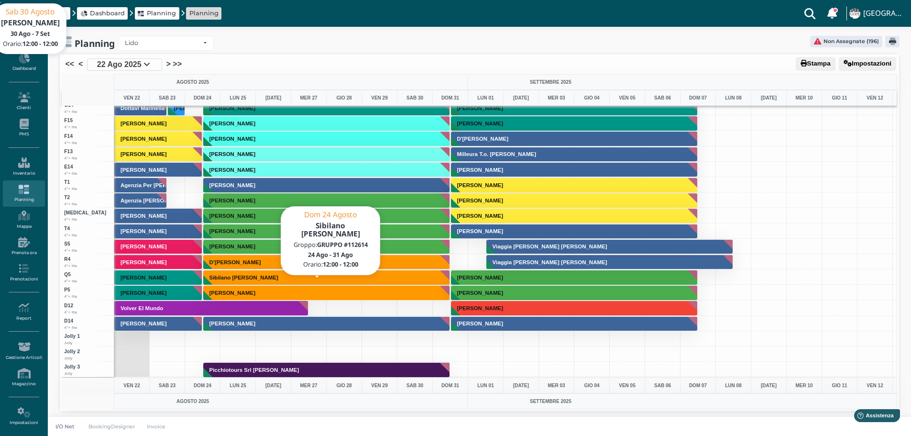
scroll to position [3, 0]
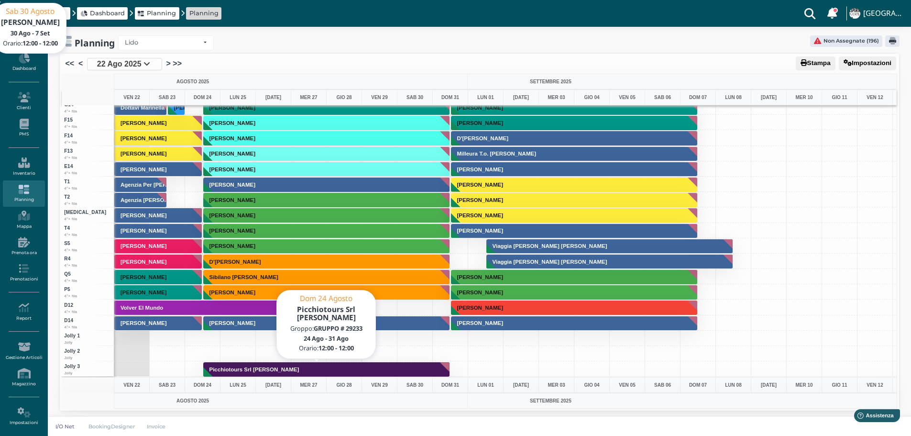
click at [275, 373] on button "Picchiotours Srl Pirelli Paolo" at bounding box center [326, 368] width 247 height 15
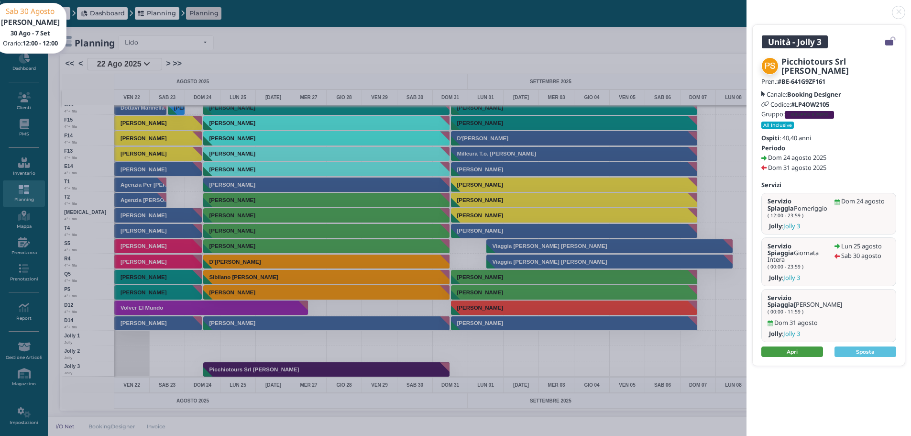
click at [797, 346] on link "Apri" at bounding box center [792, 351] width 62 height 11
drag, startPoint x: 896, startPoint y: 9, endPoint x: 890, endPoint y: 2, distance: 9.1
click at [746, 7] on link at bounding box center [746, 7] width 0 height 0
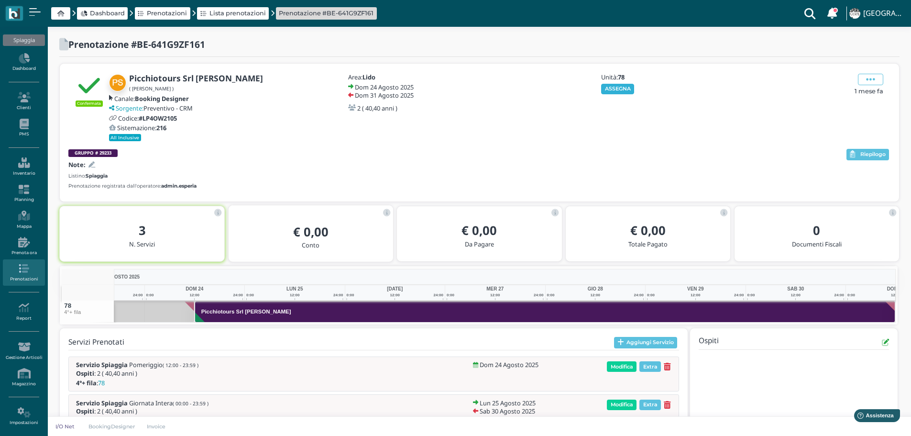
click at [620, 89] on button "ASSEGNA" at bounding box center [617, 89] width 33 height 11
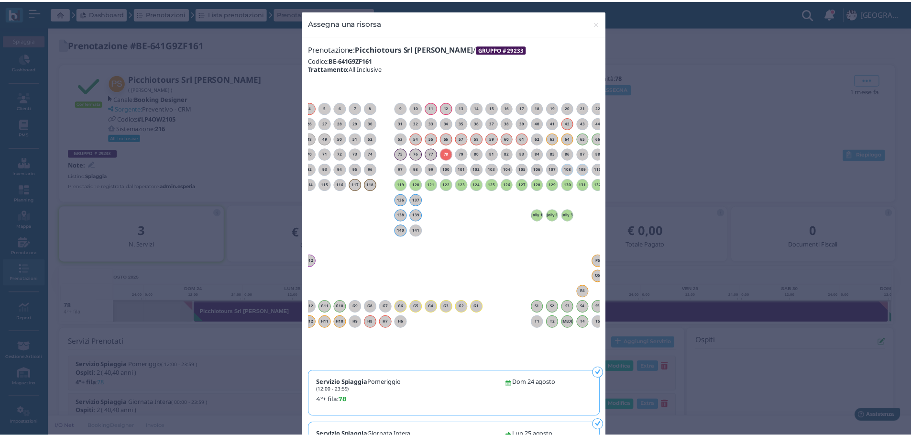
scroll to position [0, 87]
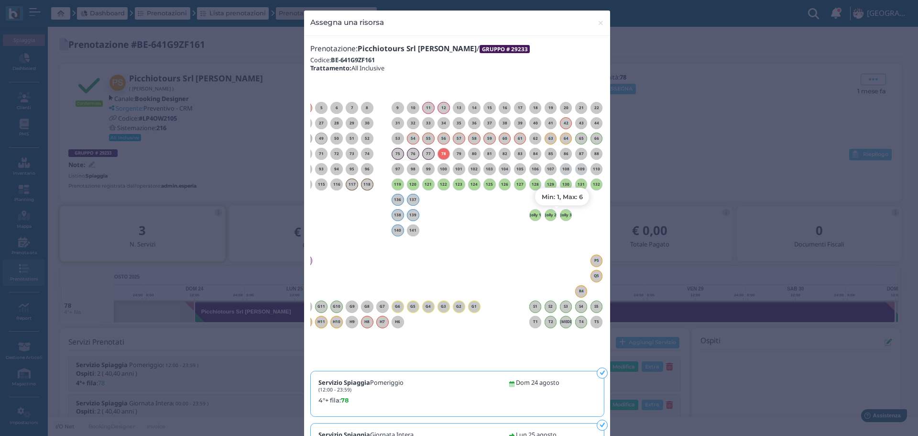
click at [562, 217] on div "Jolly 3" at bounding box center [566, 215] width 12 height 12
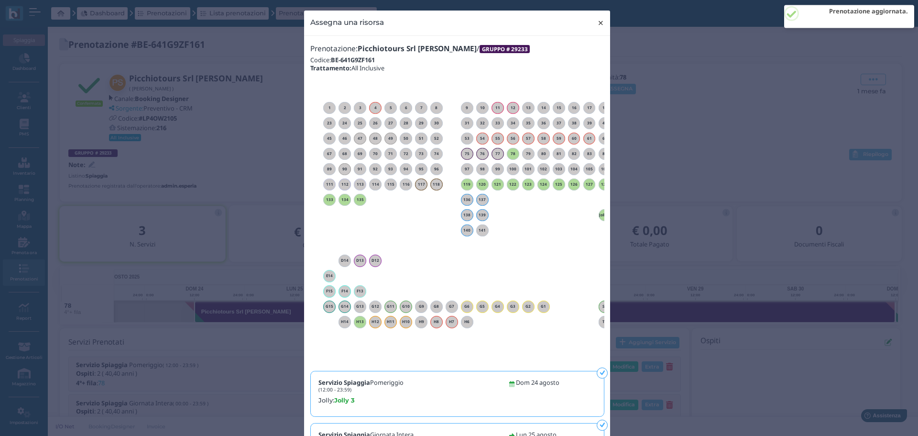
click at [597, 21] on span "×" at bounding box center [600, 23] width 7 height 12
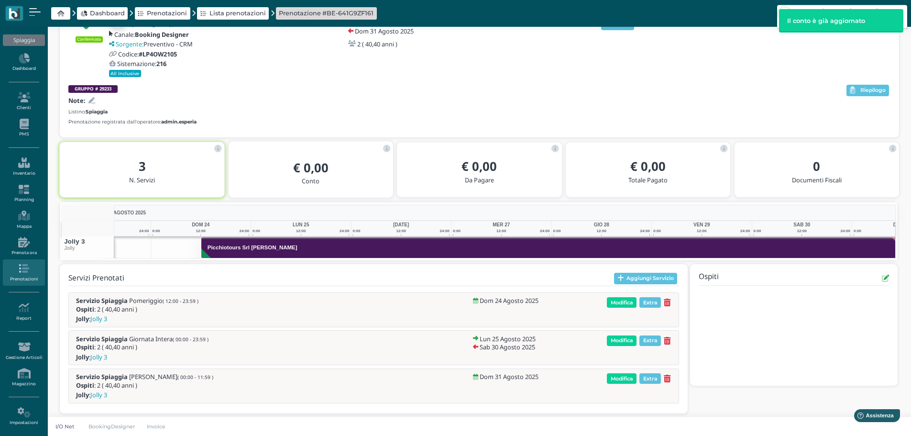
scroll to position [0, 70]
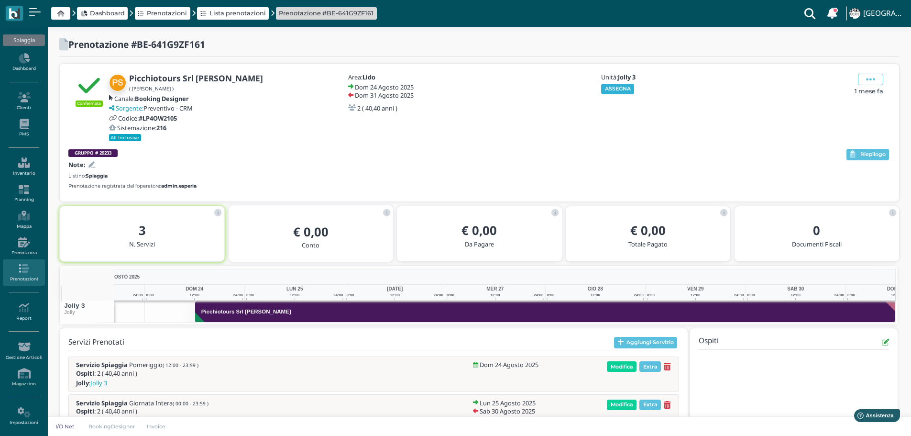
click at [623, 93] on button "ASSEGNA" at bounding box center [617, 89] width 33 height 11
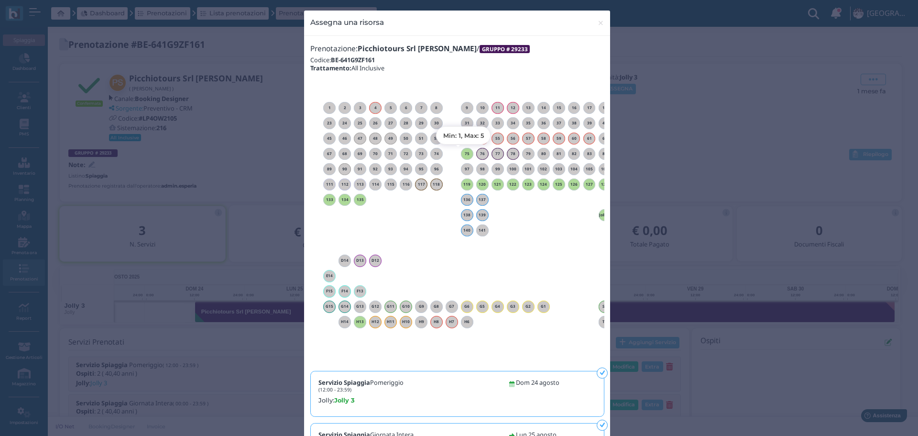
click at [463, 149] on div "75" at bounding box center [467, 154] width 12 height 12
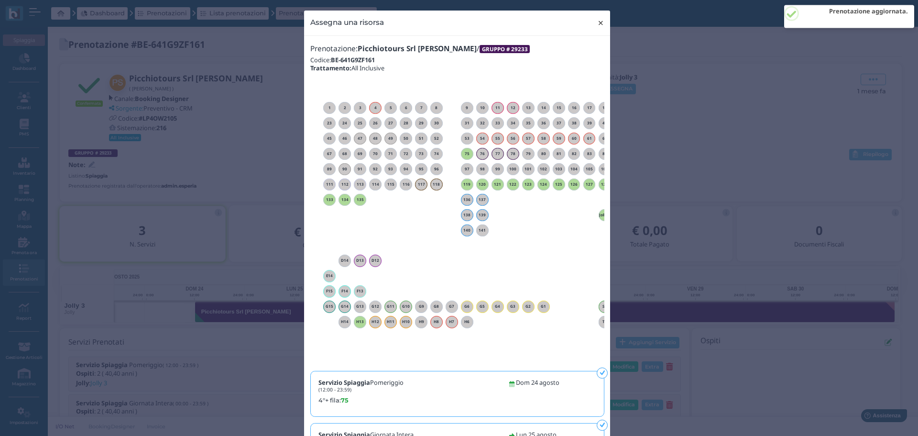
drag, startPoint x: 597, startPoint y: 25, endPoint x: 527, endPoint y: 11, distance: 71.3
click at [597, 24] on span "×" at bounding box center [600, 23] width 7 height 12
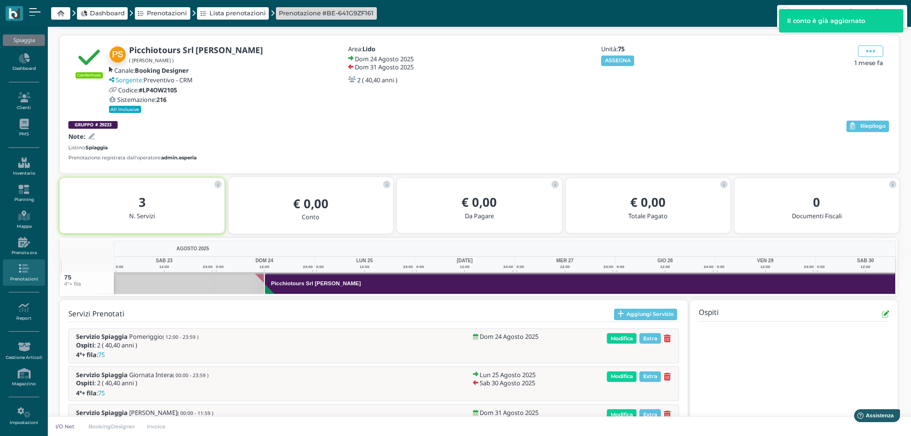
scroll to position [0, 70]
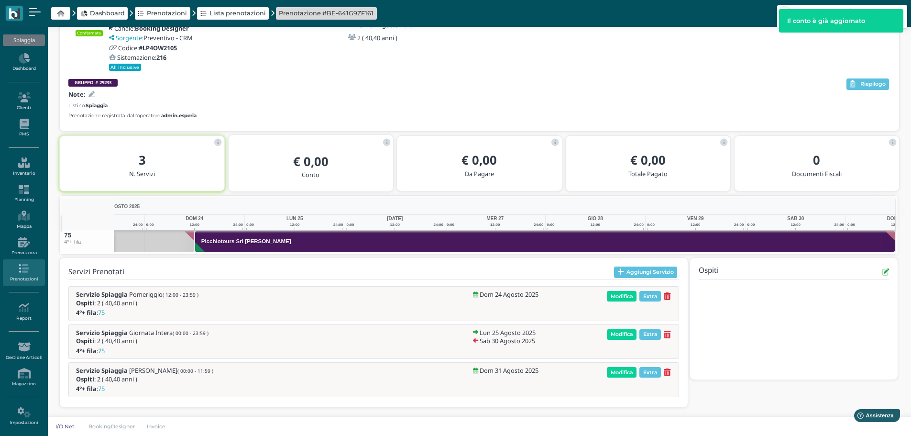
click at [90, 163] on h2 "3" at bounding box center [141, 159] width 149 height 13
click at [94, 94] on icon at bounding box center [91, 94] width 7 height 6
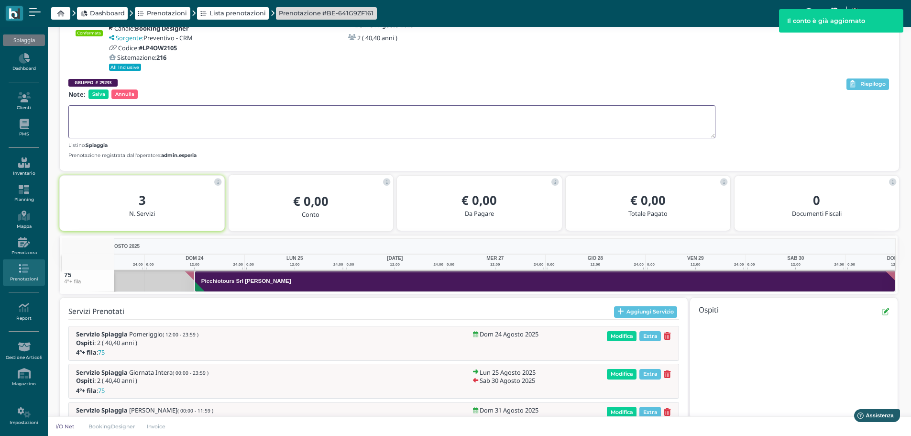
click at [103, 112] on textarea at bounding box center [391, 121] width 647 height 33
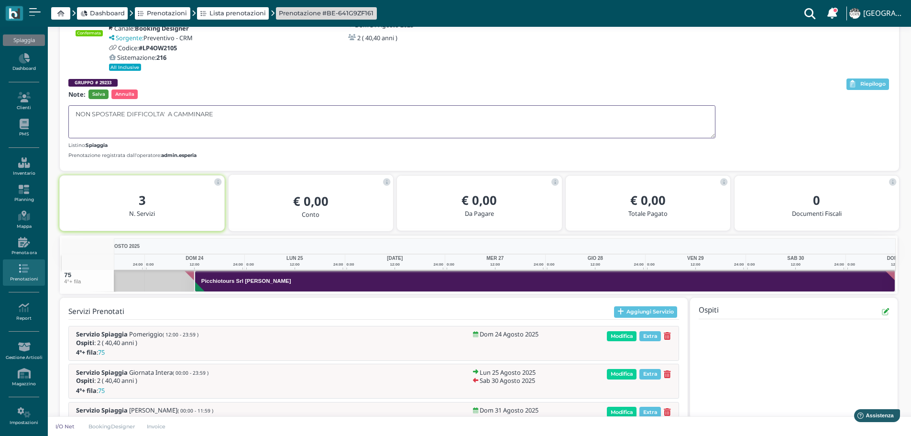
type textarea "NON SPOSTARE DIFFICOLTA' A CAMMINARE"
click at [99, 93] on span "Salva" at bounding box center [98, 94] width 20 height 10
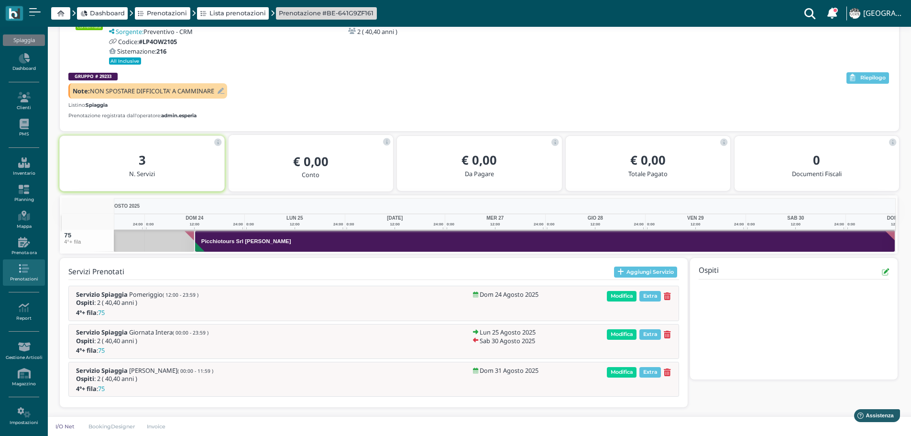
scroll to position [0, 0]
